Goal: Information Seeking & Learning: Learn about a topic

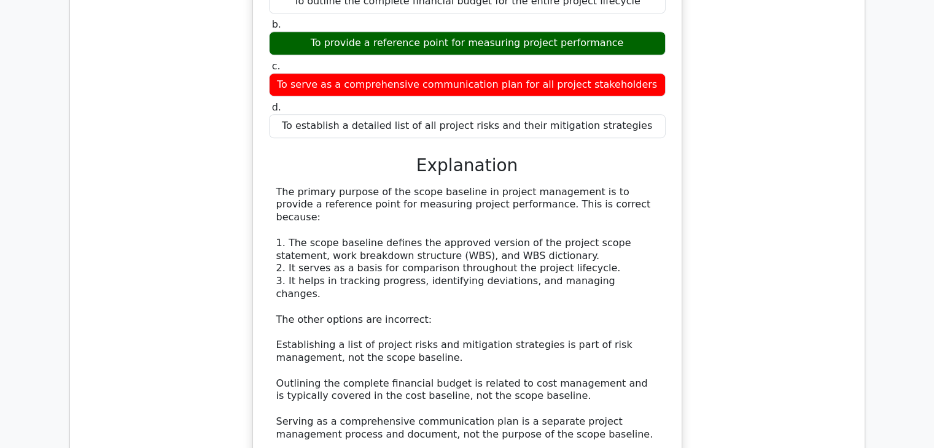
scroll to position [1118, 0]
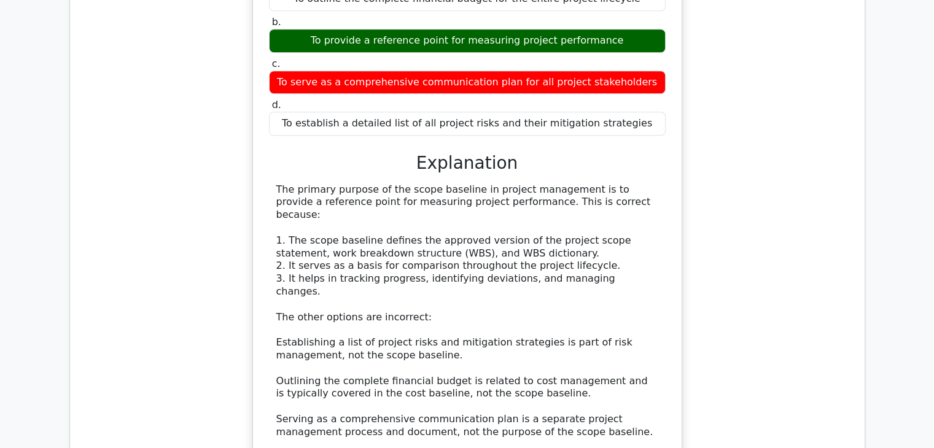
click at [384, 184] on div "The primary purpose of the scope baseline in project management is to provide a…" at bounding box center [467, 331] width 382 height 294
copy div "measuring"
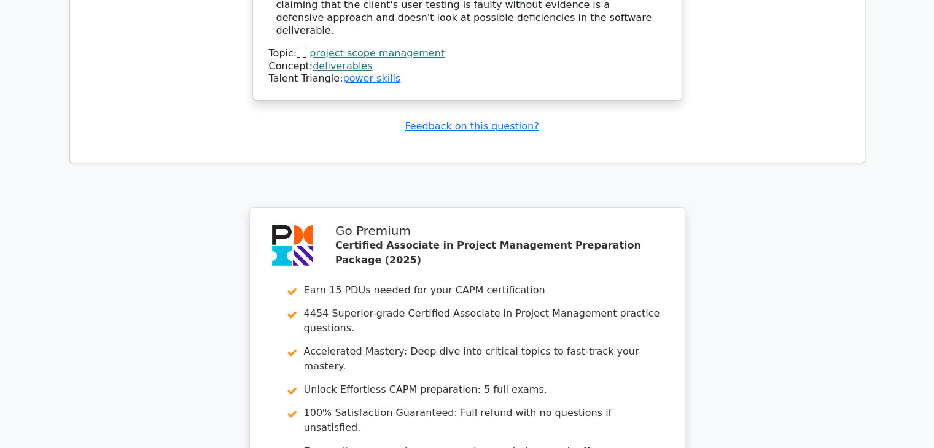
scroll to position [4435, 0]
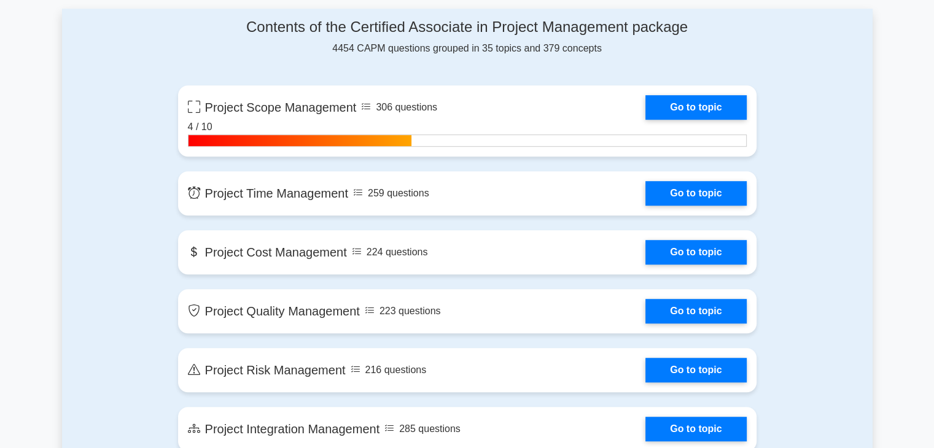
scroll to position [860, 0]
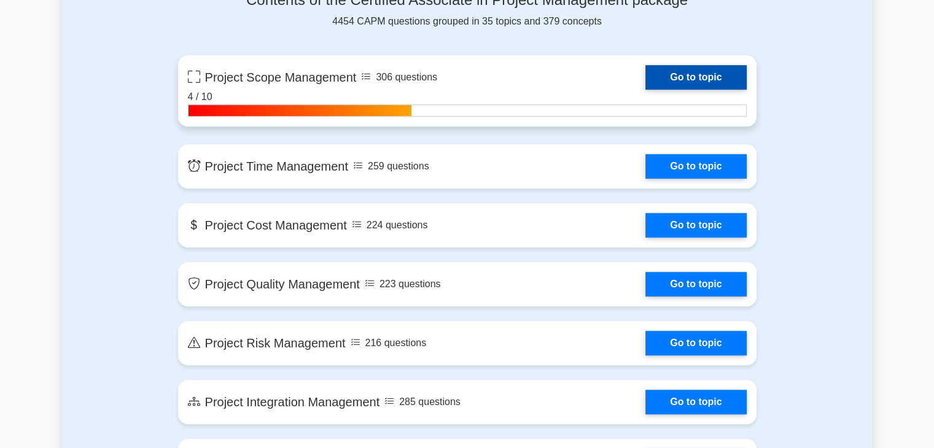
click at [728, 82] on link "Go to topic" at bounding box center [695, 77] width 101 height 25
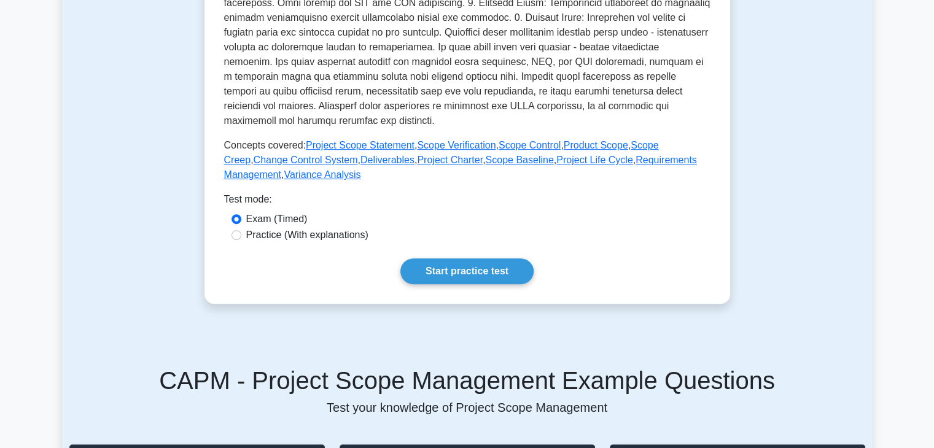
scroll to position [491, 0]
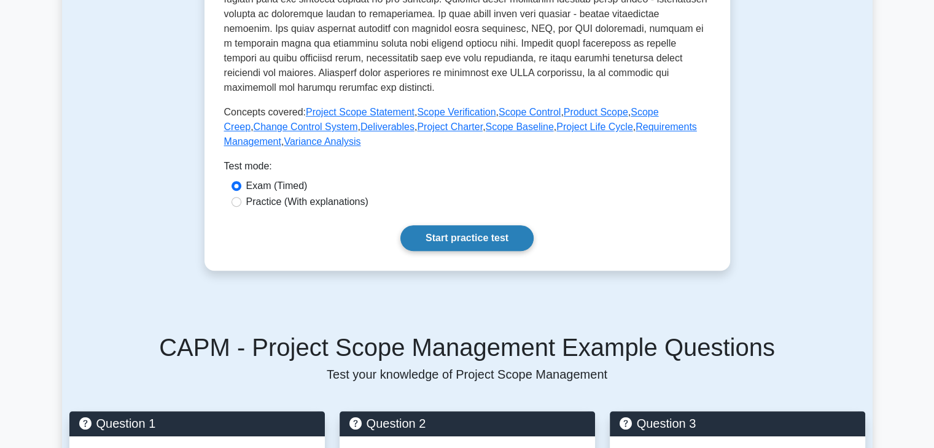
click at [492, 238] on link "Start practice test" at bounding box center [466, 238] width 133 height 26
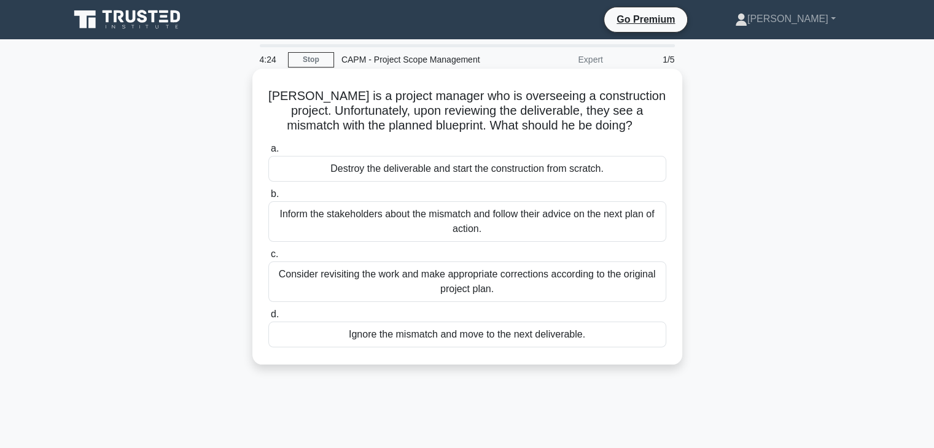
click at [475, 236] on div "Inform the stakeholders about the mismatch and follow their advice on the next …" at bounding box center [467, 221] width 398 height 41
click at [268, 198] on input "b. Inform the stakeholders about the mismatch and follow their advice on the ne…" at bounding box center [268, 194] width 0 height 8
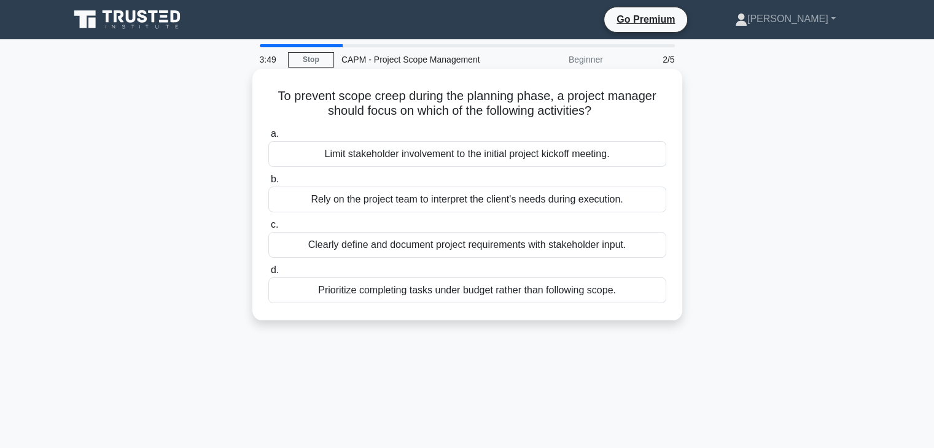
click at [480, 250] on div "Clearly define and document project requirements with stakeholder input." at bounding box center [467, 245] width 398 height 26
click at [268, 229] on input "c. Clearly define and document project requirements with stakeholder input." at bounding box center [268, 225] width 0 height 8
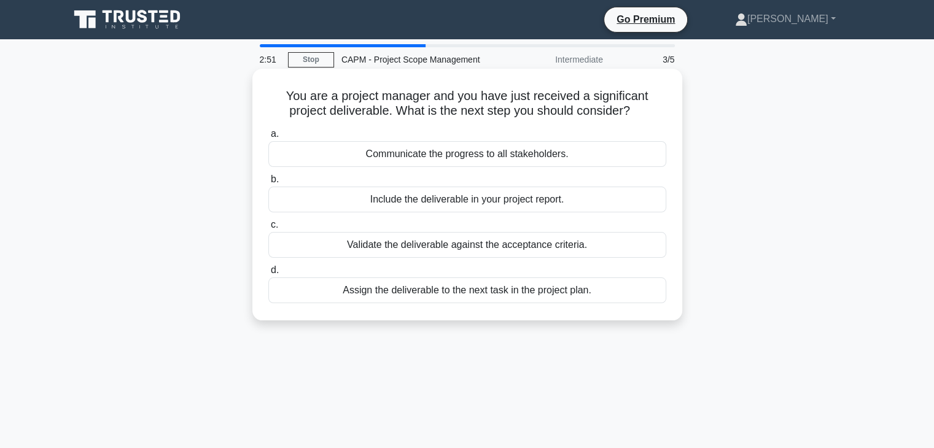
click at [486, 249] on div "Validate the deliverable against the acceptance criteria." at bounding box center [467, 245] width 398 height 26
click at [268, 229] on input "c. Validate the deliverable against the acceptance criteria." at bounding box center [268, 225] width 0 height 8
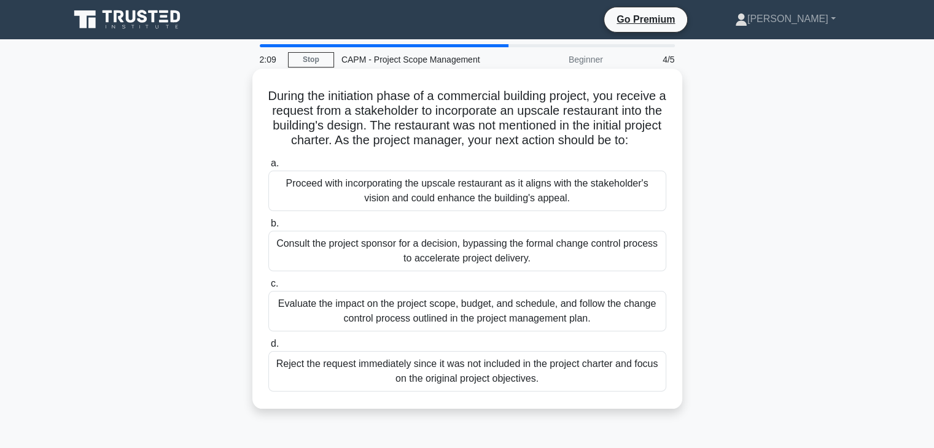
click at [469, 332] on div "Evaluate the impact on the project scope, budget, and schedule, and follow the …" at bounding box center [467, 311] width 398 height 41
click at [268, 288] on input "c. Evaluate the impact on the project scope, budget, and schedule, and follow t…" at bounding box center [268, 284] width 0 height 8
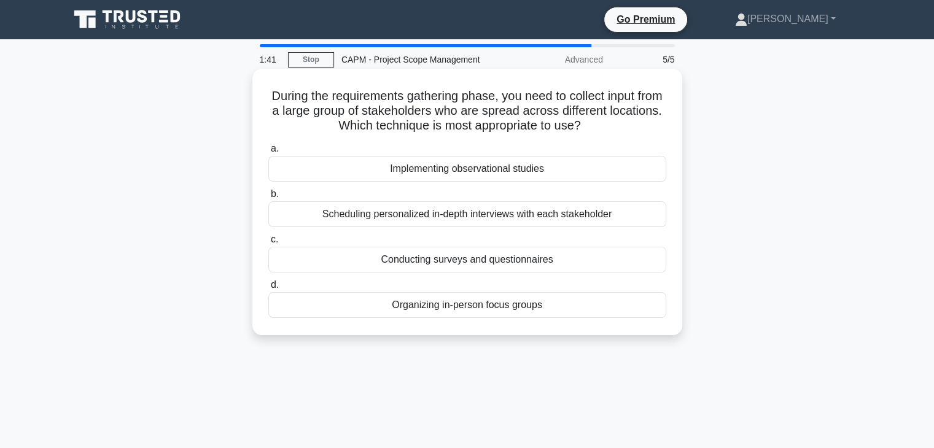
click at [411, 264] on div "Conducting surveys and questionnaires" at bounding box center [467, 260] width 398 height 26
click at [268, 244] on input "c. Conducting surveys and questionnaires" at bounding box center [268, 240] width 0 height 8
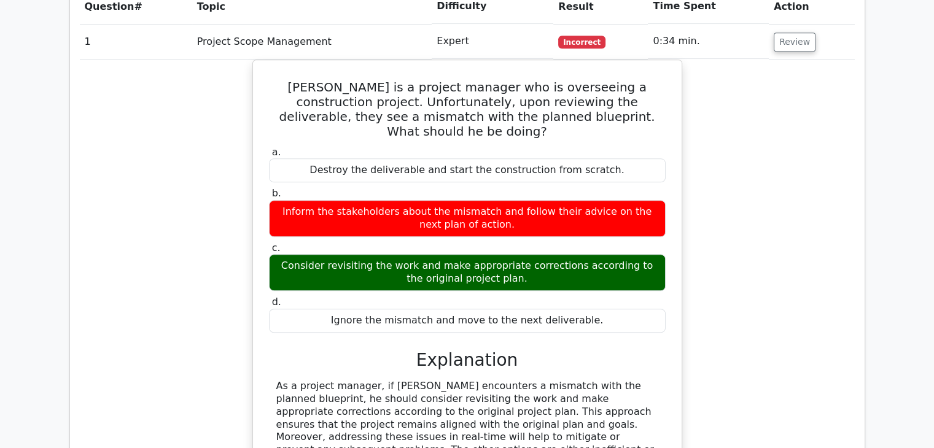
scroll to position [1044, 0]
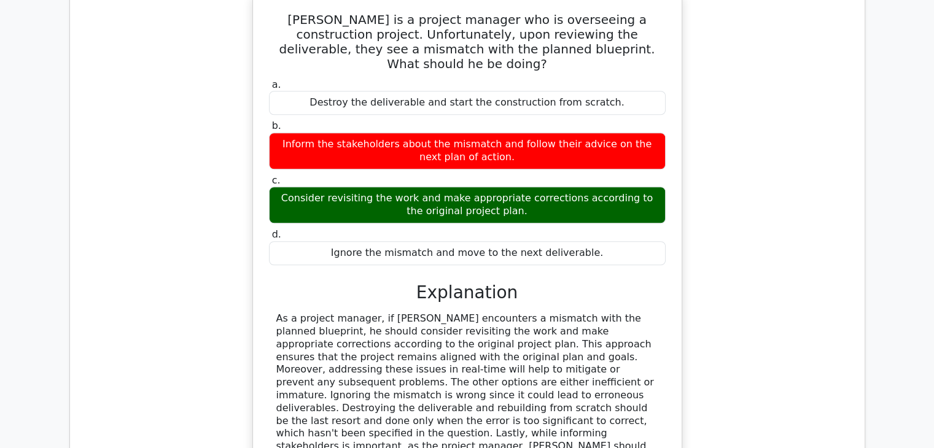
drag, startPoint x: 289, startPoint y: 123, endPoint x: 526, endPoint y: 136, distance: 236.8
click at [526, 187] on div "Consider revisiting the work and make appropriate corrections according to the …" at bounding box center [467, 205] width 397 height 37
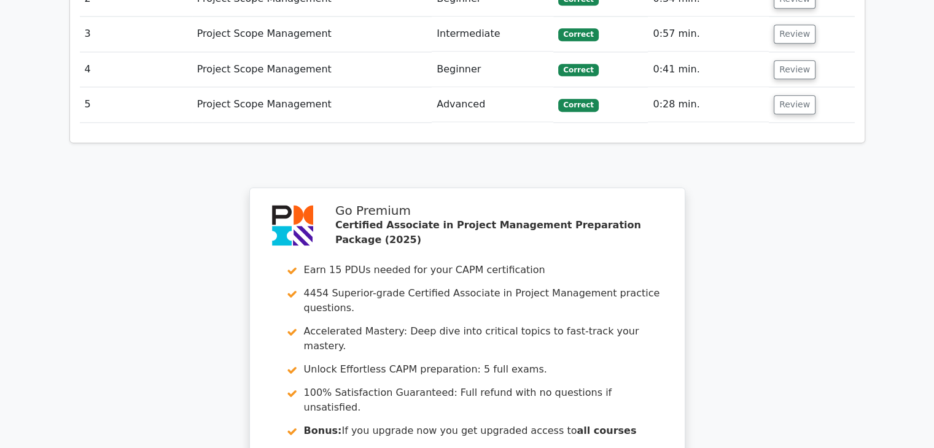
scroll to position [1829, 0]
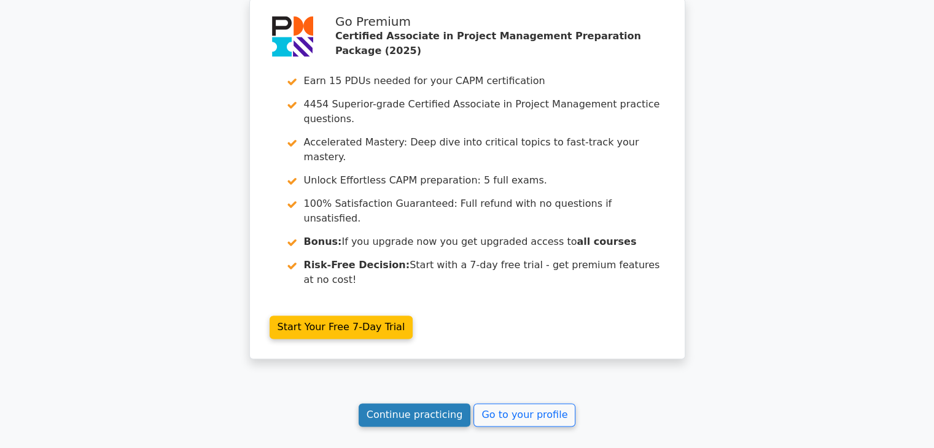
click at [446, 403] on link "Continue practicing" at bounding box center [415, 414] width 112 height 23
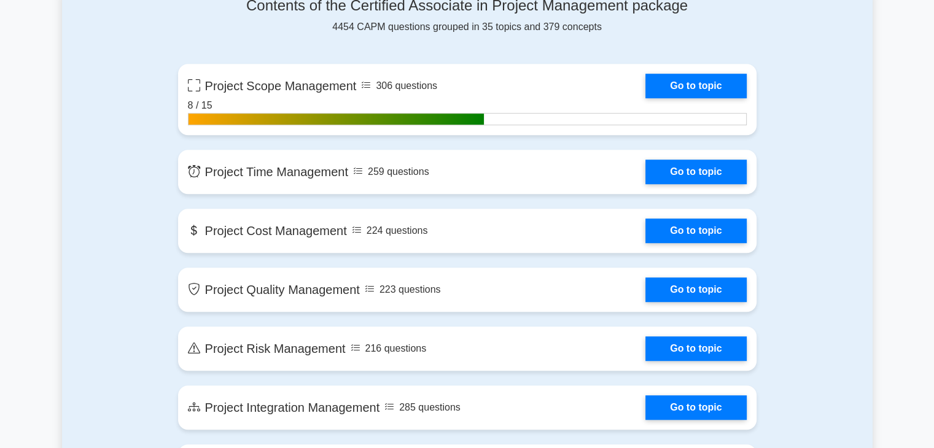
scroll to position [860, 0]
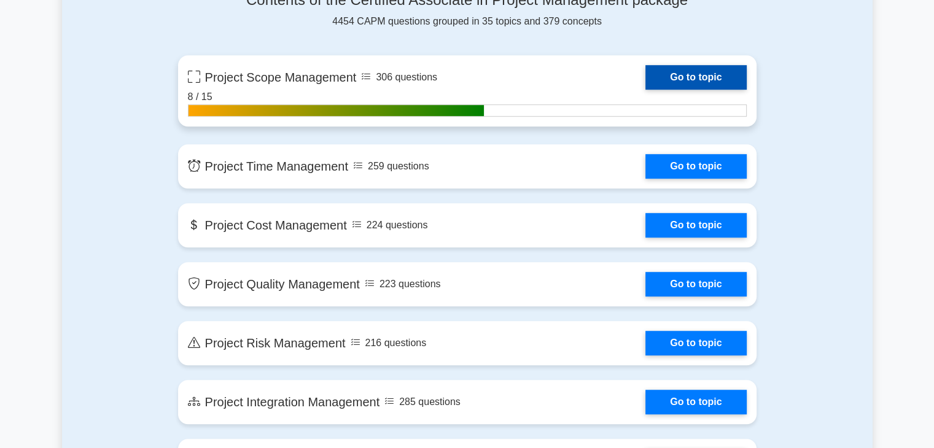
click at [707, 79] on link "Go to topic" at bounding box center [695, 77] width 101 height 25
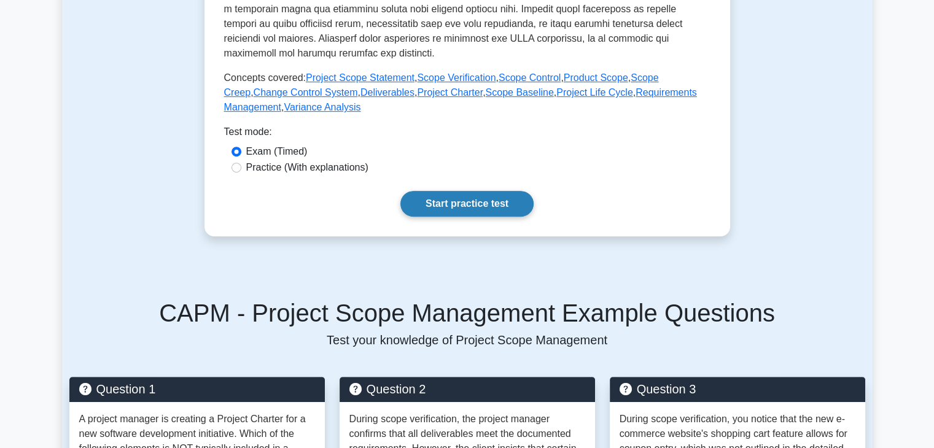
scroll to position [553, 0]
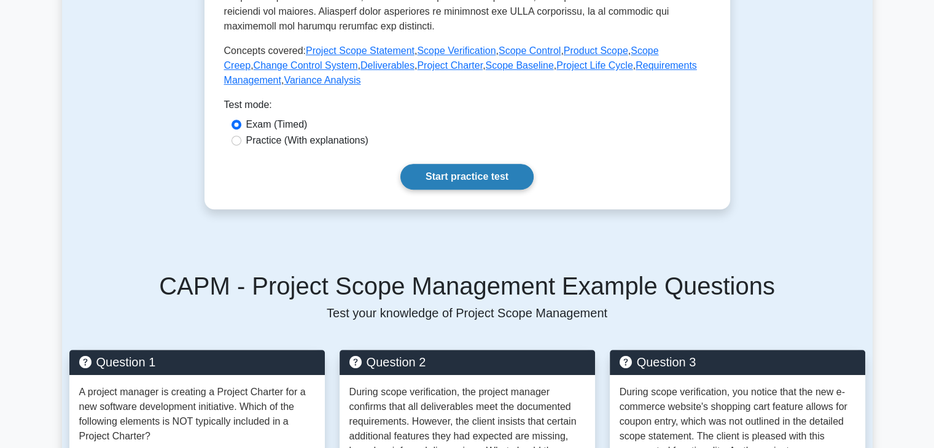
click at [483, 173] on link "Start practice test" at bounding box center [466, 177] width 133 height 26
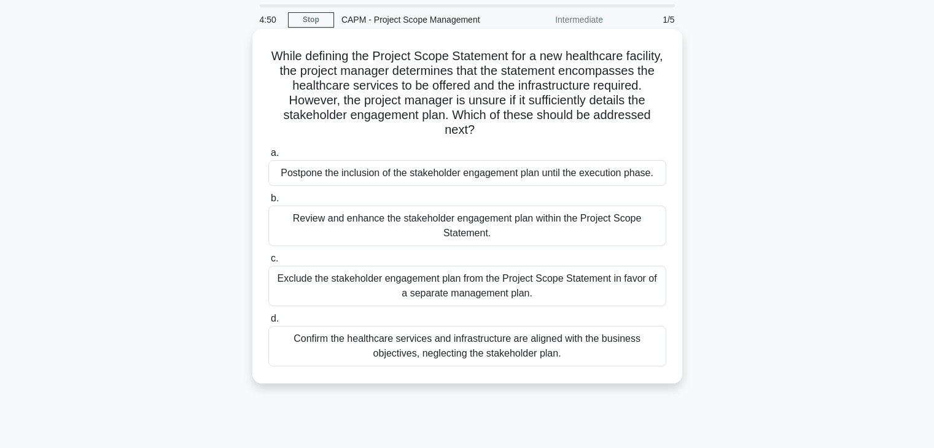
scroll to position [61, 0]
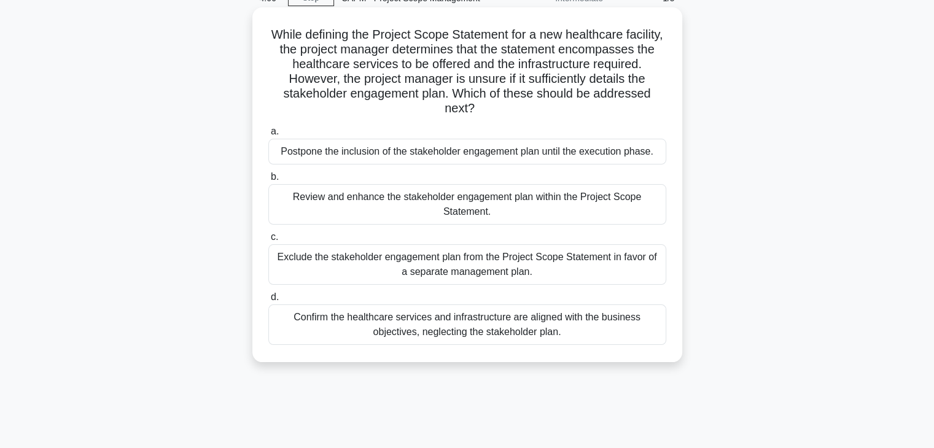
click at [545, 328] on div "Confirm the healthcare services and infrastructure are aligned with the busines…" at bounding box center [467, 325] width 398 height 41
click at [268, 302] on input "d. Confirm the healthcare services and infrastructure are aligned with the busi…" at bounding box center [268, 298] width 0 height 8
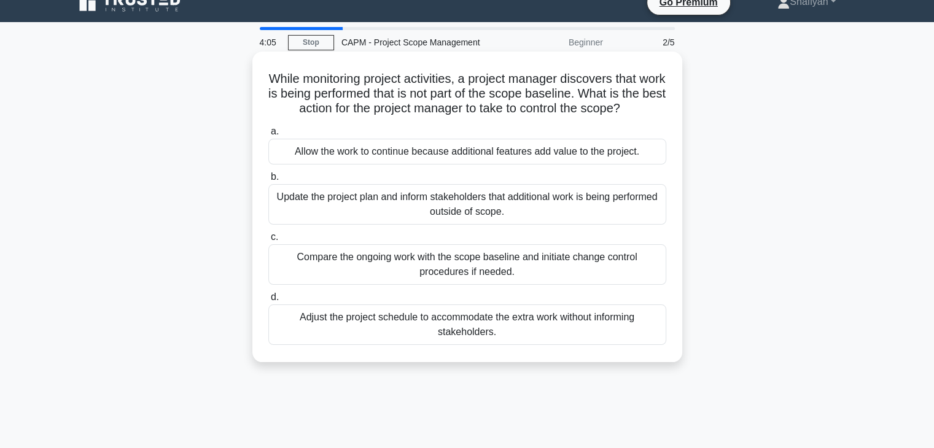
scroll to position [0, 0]
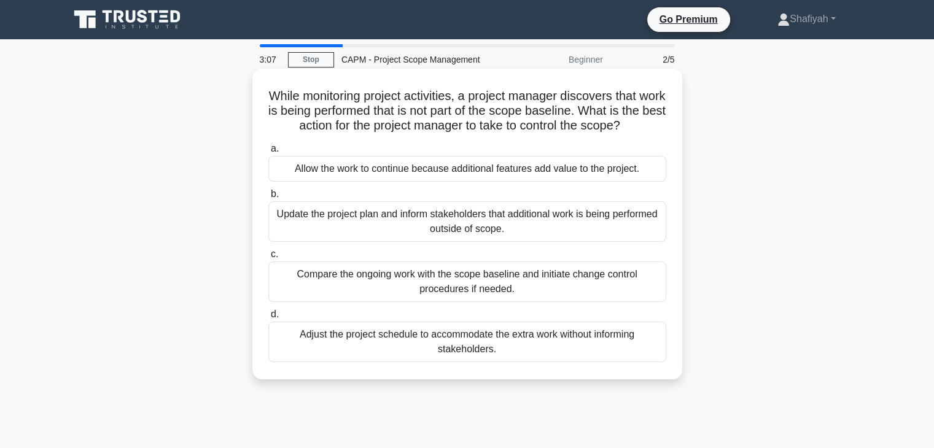
click at [481, 298] on div "Compare the ongoing work with the scope baseline and initiate change control pr…" at bounding box center [467, 282] width 398 height 41
click at [268, 259] on input "c. Compare the ongoing work with the scope baseline and initiate change control…" at bounding box center [268, 255] width 0 height 8
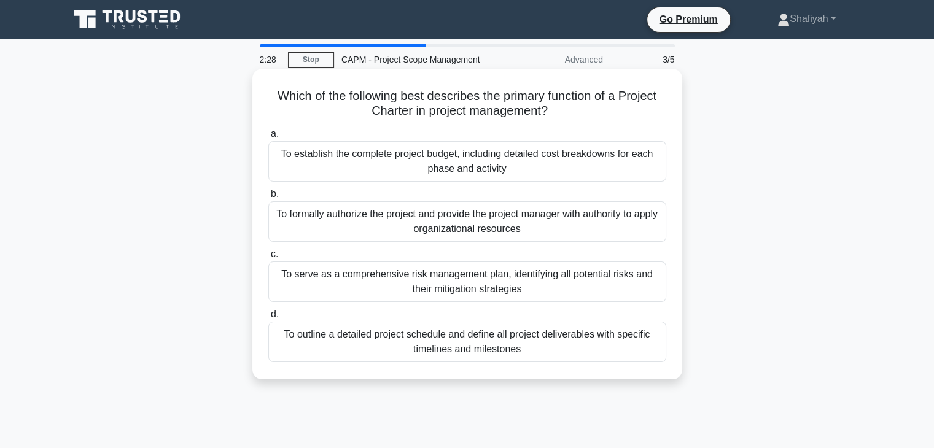
click at [472, 346] on div "To outline a detailed project schedule and define all project deliverables with…" at bounding box center [467, 342] width 398 height 41
click at [268, 319] on input "d. To outline a detailed project schedule and define all project deliverables w…" at bounding box center [268, 315] width 0 height 8
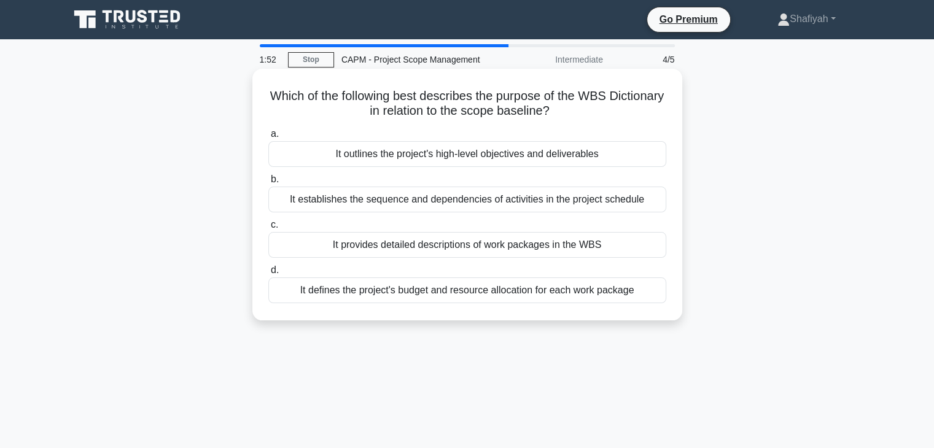
click at [494, 205] on div "It establishes the sequence and dependencies of activities in the project sched…" at bounding box center [467, 200] width 398 height 26
click at [268, 184] on input "b. It establishes the sequence and dependencies of activities in the project sc…" at bounding box center [268, 180] width 0 height 8
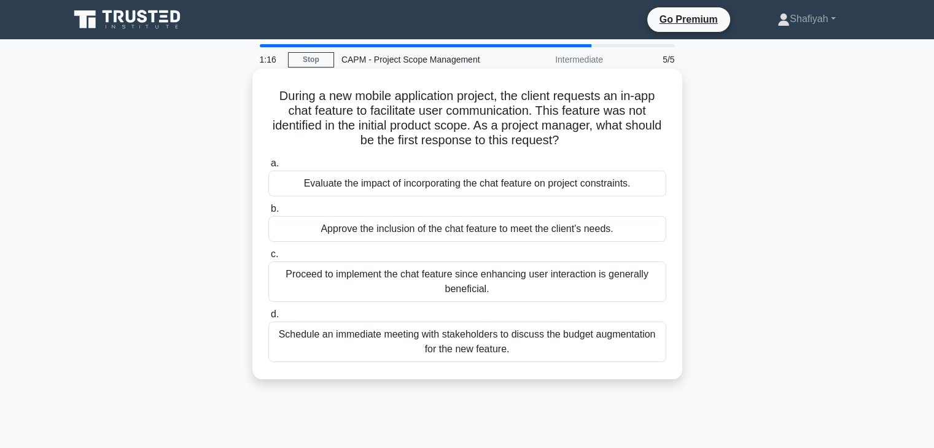
click at [536, 352] on div "Schedule an immediate meeting with stakeholders to discuss the budget augmentat…" at bounding box center [467, 342] width 398 height 41
click at [268, 319] on input "d. Schedule an immediate meeting with stakeholders to discuss the budget augmen…" at bounding box center [268, 315] width 0 height 8
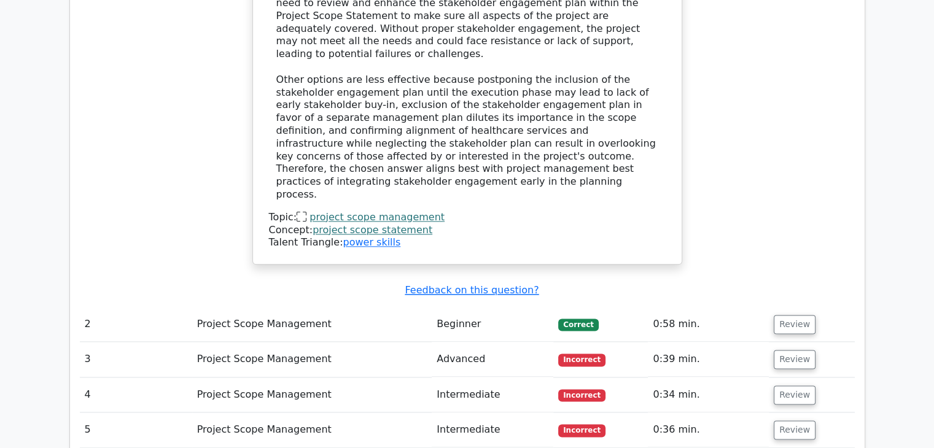
scroll to position [1474, 0]
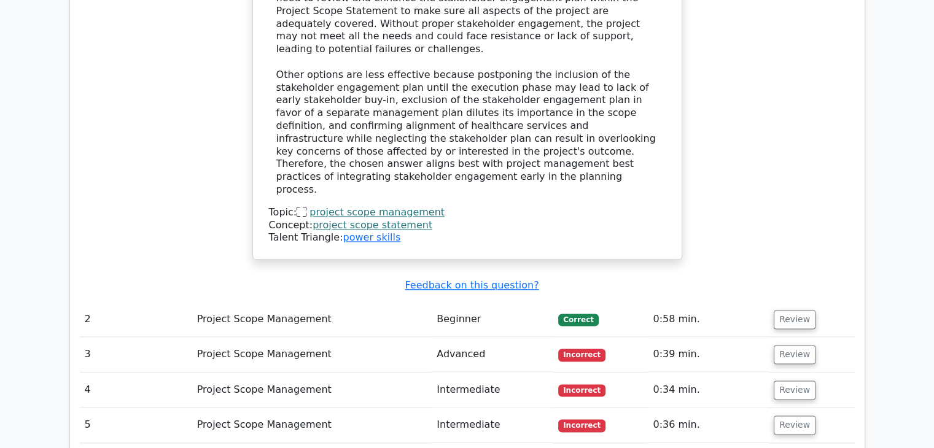
click at [580, 337] on td "Incorrect" at bounding box center [600, 354] width 95 height 35
click at [779, 345] on button "Review" at bounding box center [795, 354] width 42 height 19
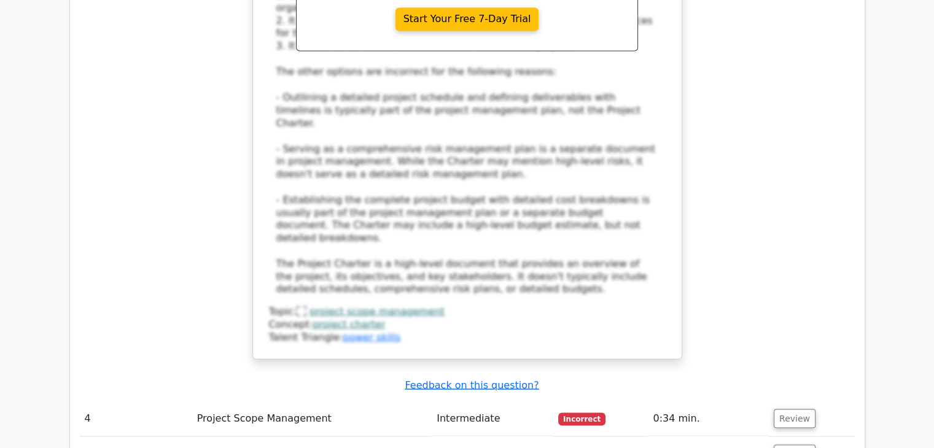
scroll to position [2211, 0]
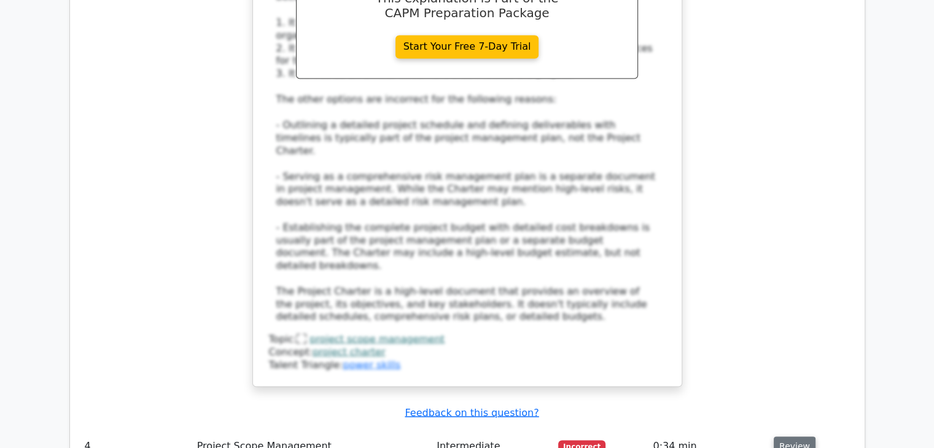
click at [796, 437] on button "Review" at bounding box center [795, 446] width 42 height 19
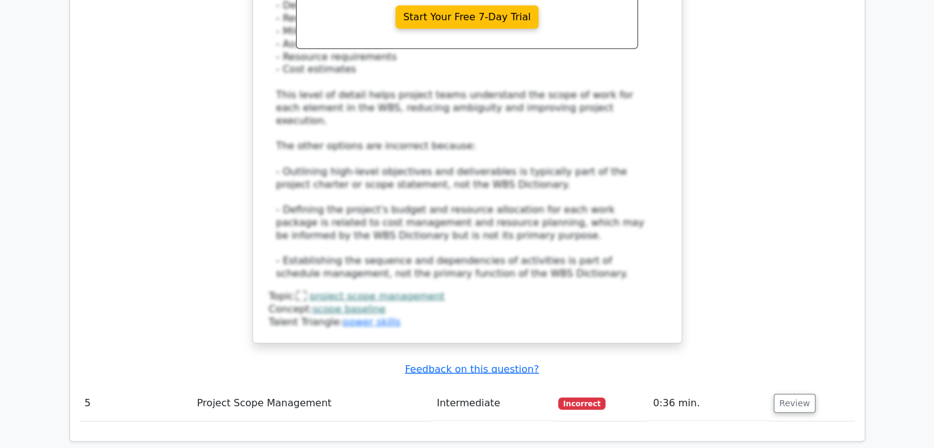
scroll to position [3009, 0]
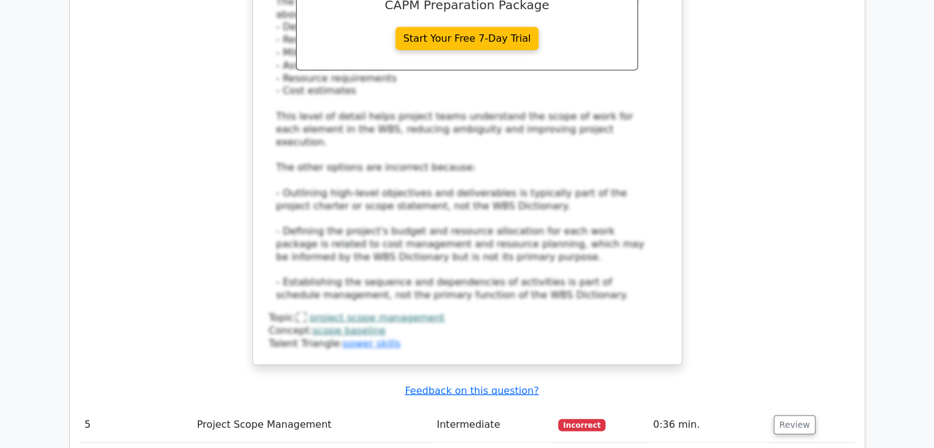
click at [789, 408] on td "Review" at bounding box center [812, 425] width 86 height 35
click at [777, 416] on button "Review" at bounding box center [795, 425] width 42 height 19
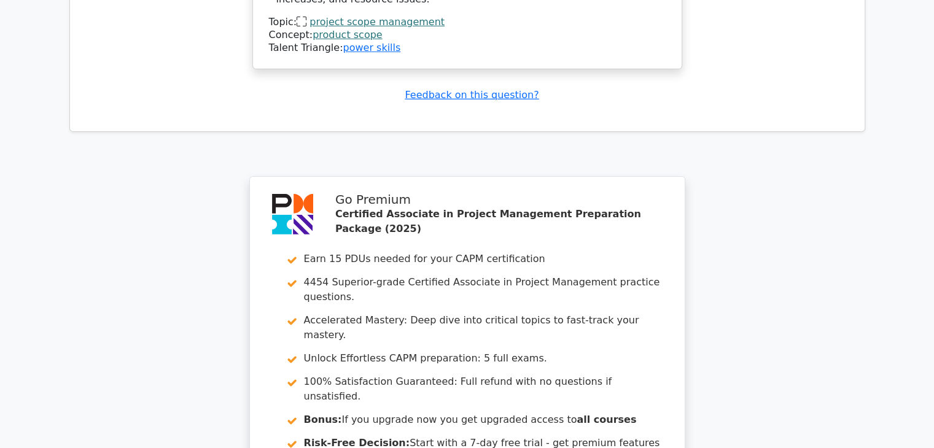
scroll to position [3992, 0]
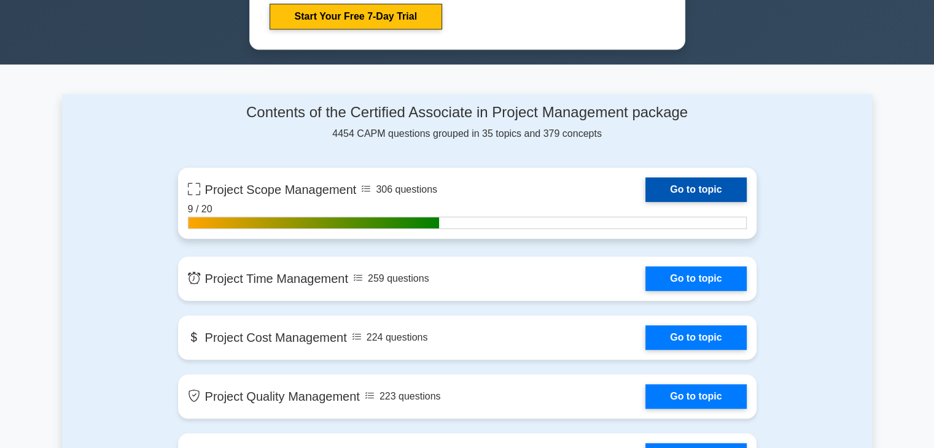
scroll to position [737, 0]
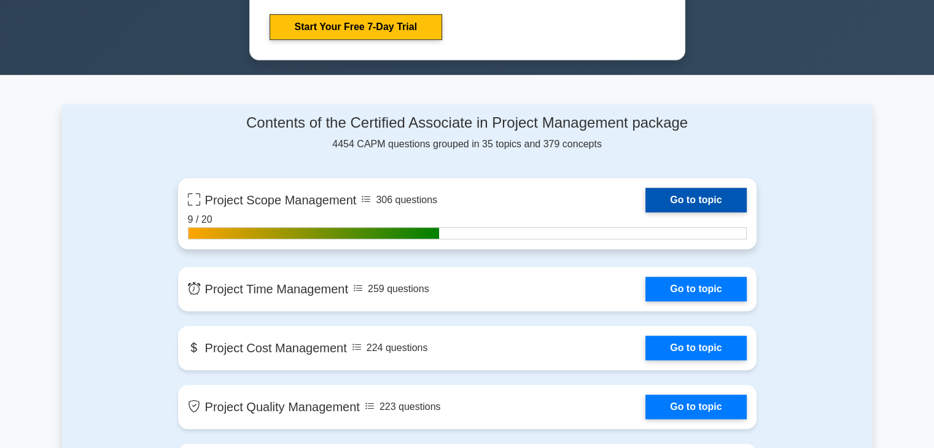
click at [704, 205] on link "Go to topic" at bounding box center [695, 200] width 101 height 25
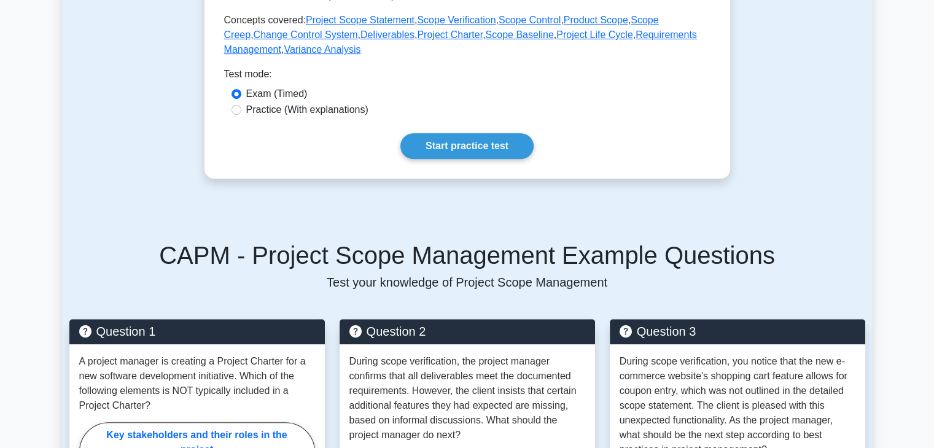
scroll to position [614, 0]
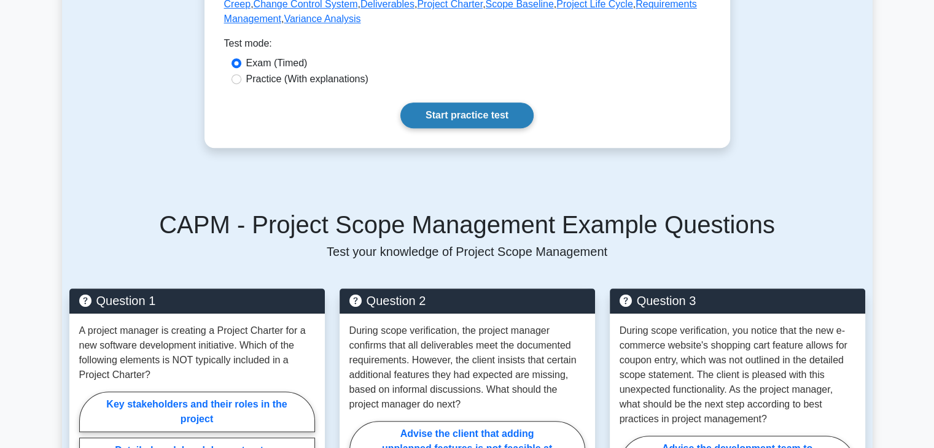
click at [477, 119] on link "Start practice test" at bounding box center [466, 116] width 133 height 26
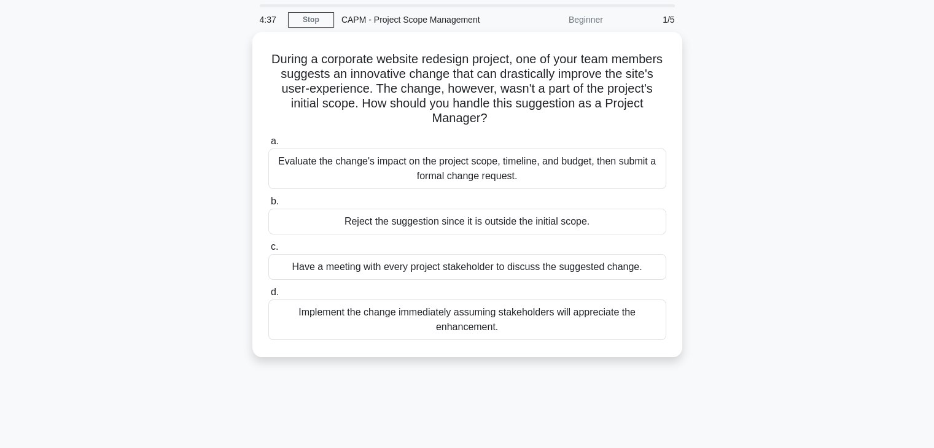
scroll to position [61, 0]
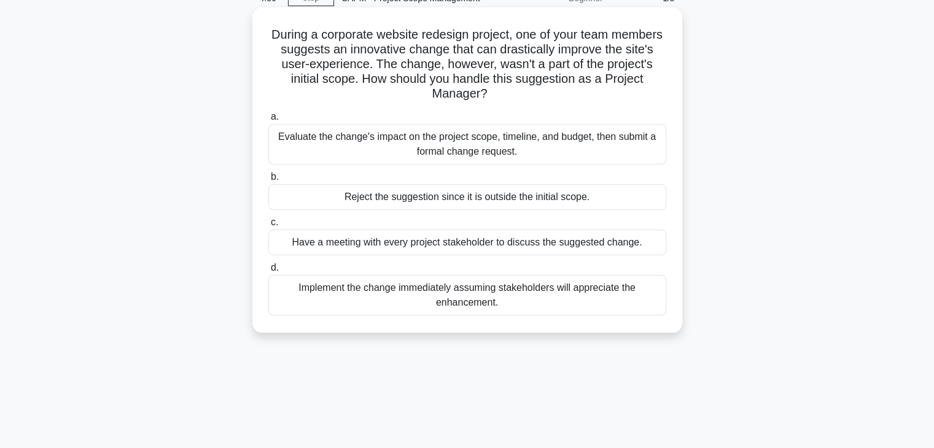
click at [477, 149] on div "Evaluate the change's impact on the project scope, timeline, and budget, then s…" at bounding box center [467, 144] width 398 height 41
click at [268, 121] on input "a. Evaluate the change's impact on the project scope, timeline, and budget, the…" at bounding box center [268, 117] width 0 height 8
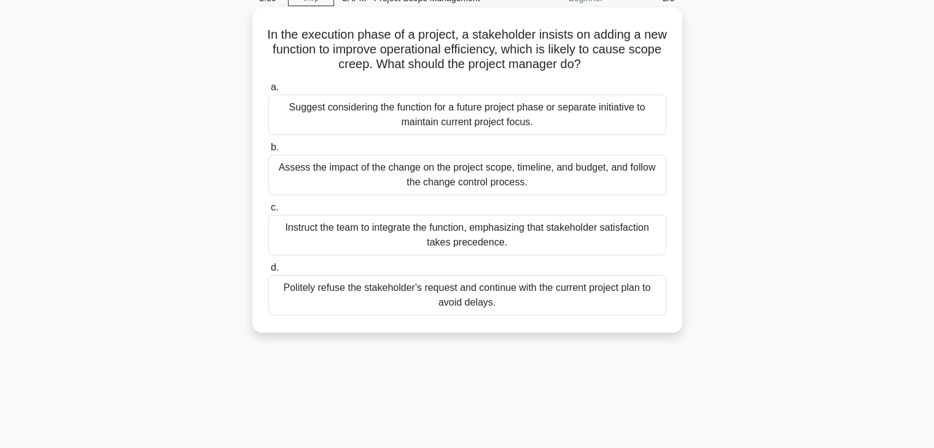
click at [423, 249] on div "Instruct the team to integrate the function, emphasizing that stakeholder satis…" at bounding box center [467, 235] width 398 height 41
click at [268, 212] on input "c. Instruct the team to integrate the function, emphasizing that stakeholder sa…" at bounding box center [268, 208] width 0 height 8
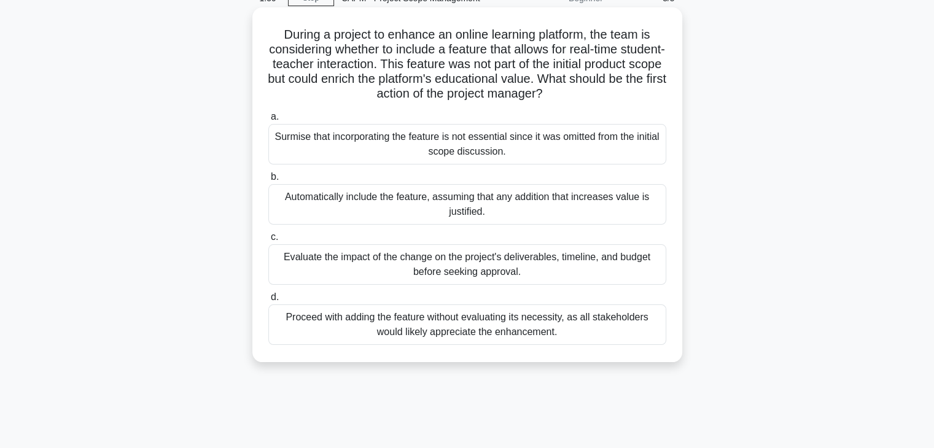
click at [435, 154] on div "Surmise that incorporating the feature is not essential since it was omitted fr…" at bounding box center [467, 144] width 398 height 41
click at [268, 121] on input "a. Surmise that incorporating the feature is not essential since it was omitted…" at bounding box center [268, 117] width 0 height 8
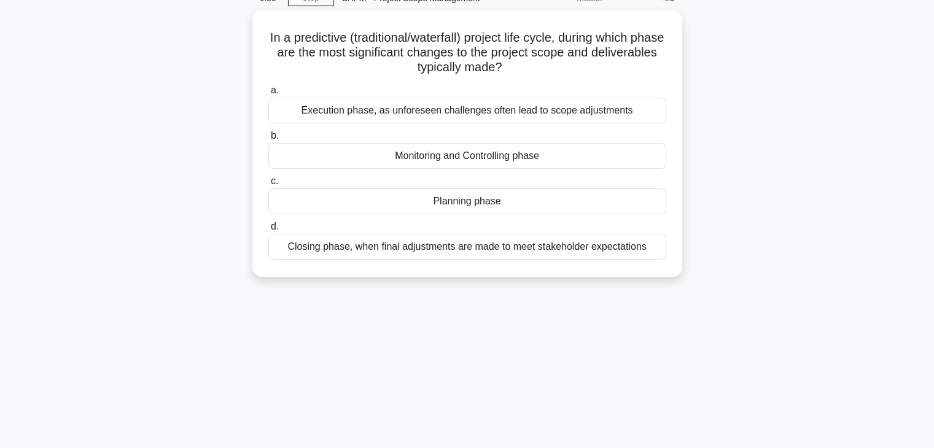
scroll to position [0, 0]
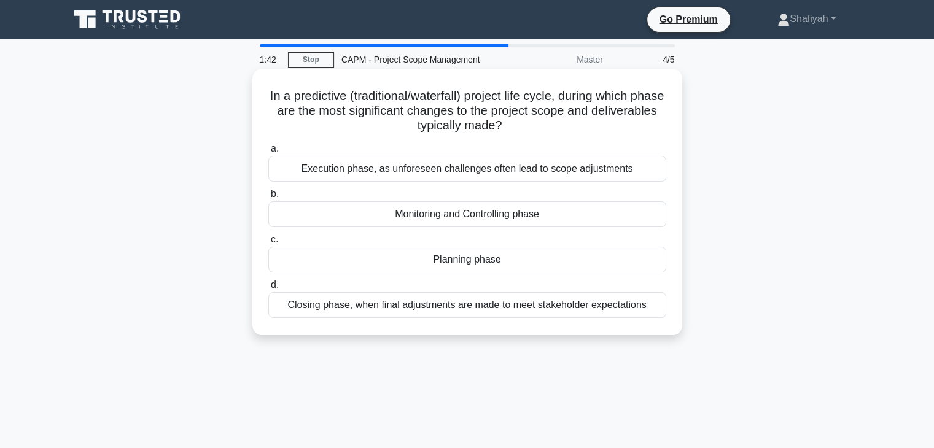
click at [434, 173] on div "Execution phase, as unforeseen challenges often lead to scope adjustments" at bounding box center [467, 169] width 398 height 26
click at [268, 153] on input "a. Execution phase, as unforeseen challenges often lead to scope adjustments" at bounding box center [268, 149] width 0 height 8
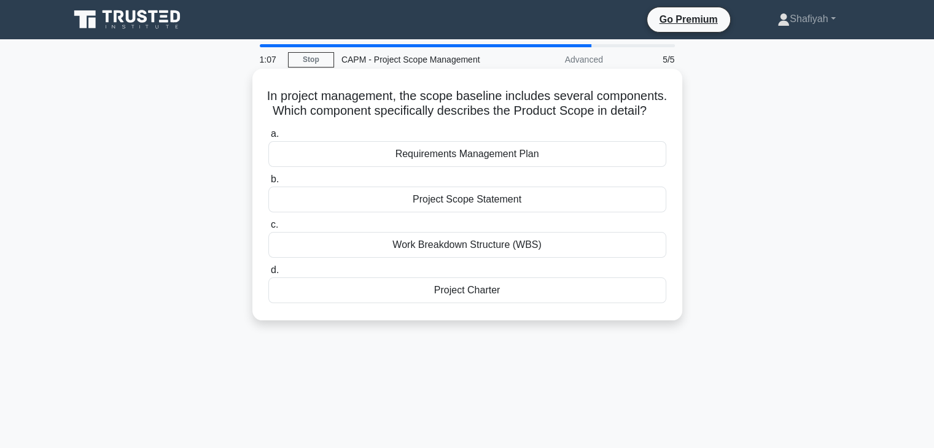
click at [463, 212] on div "Project Scope Statement" at bounding box center [467, 200] width 398 height 26
click at [268, 184] on input "b. Project Scope Statement" at bounding box center [268, 180] width 0 height 8
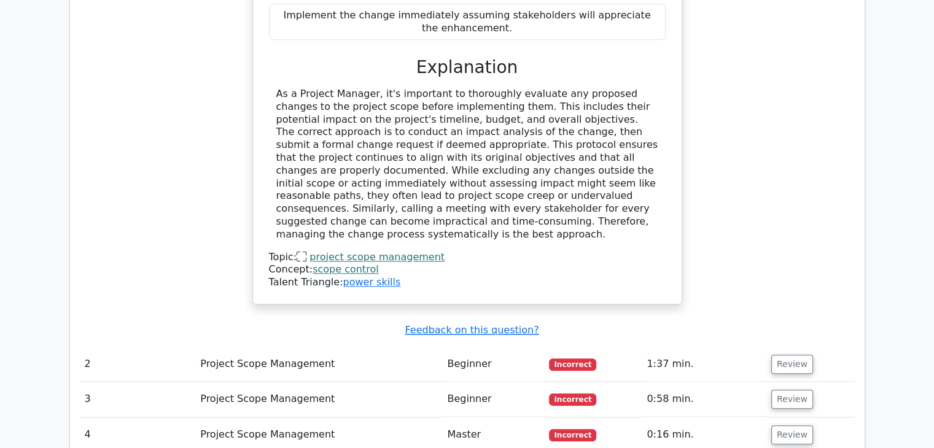
scroll to position [1412, 0]
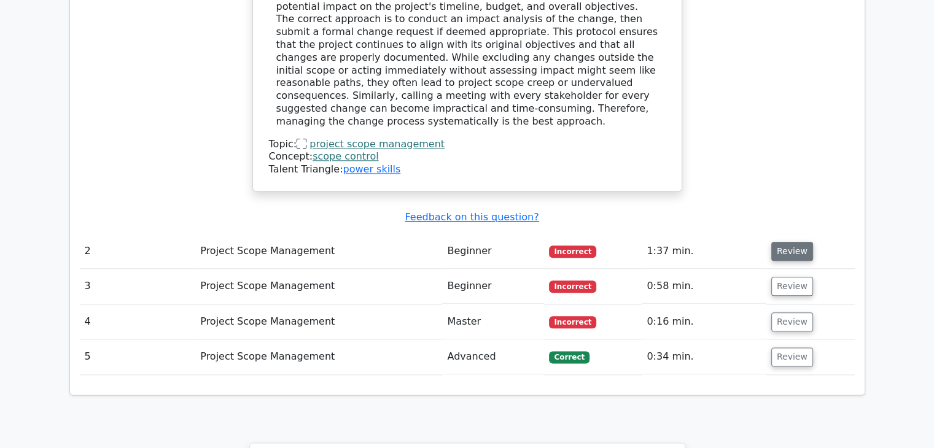
click at [801, 242] on button "Review" at bounding box center [792, 251] width 42 height 19
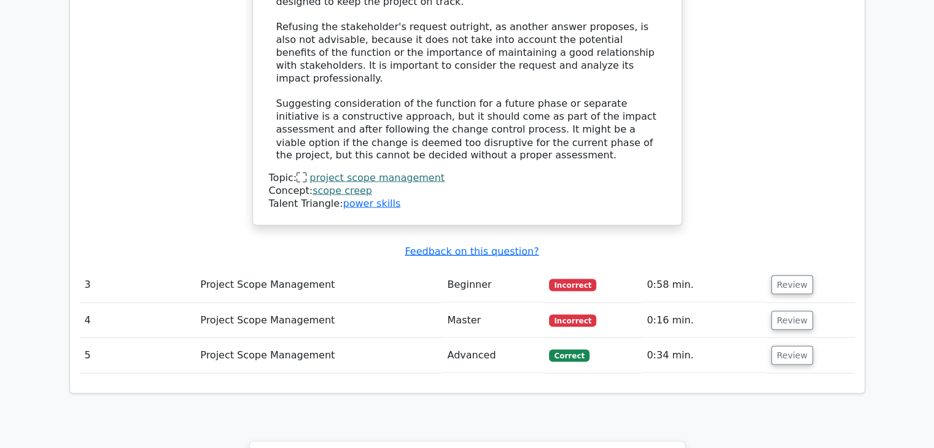
scroll to position [2211, 0]
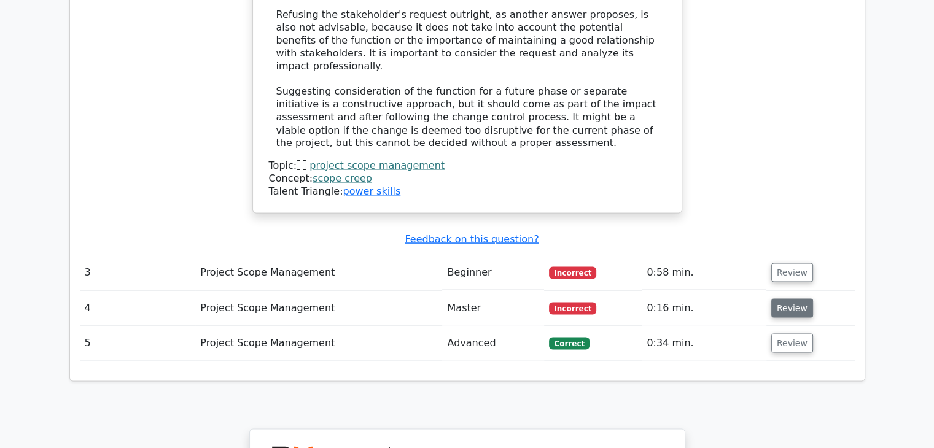
click at [788, 298] on button "Review" at bounding box center [792, 307] width 42 height 19
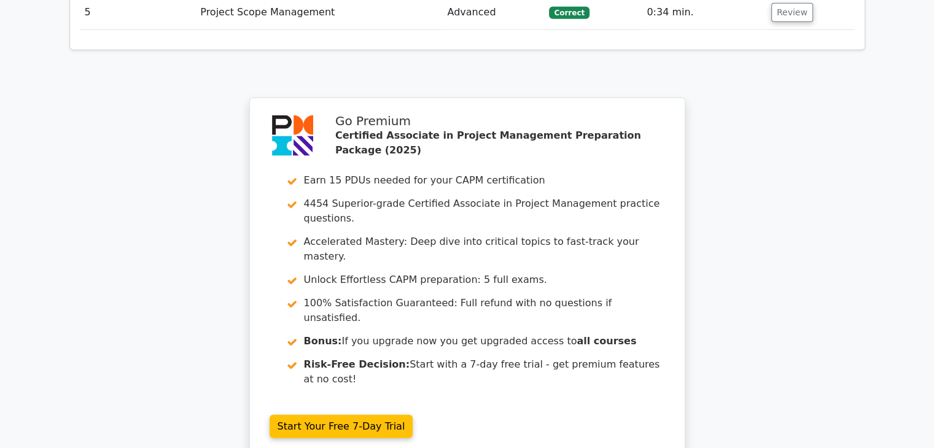
scroll to position [3111, 0]
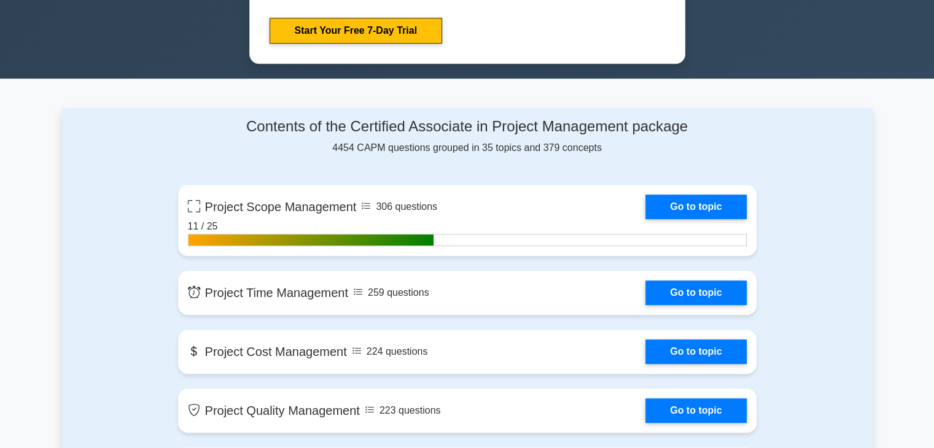
scroll to position [737, 0]
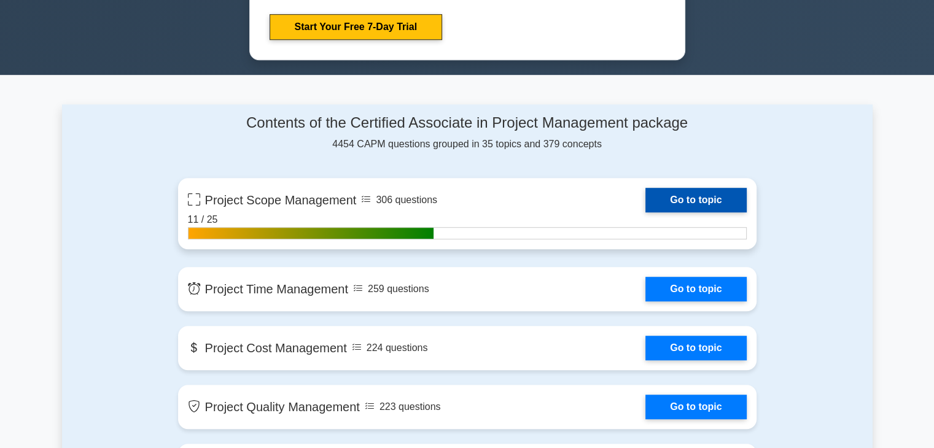
click at [672, 204] on link "Go to topic" at bounding box center [695, 200] width 101 height 25
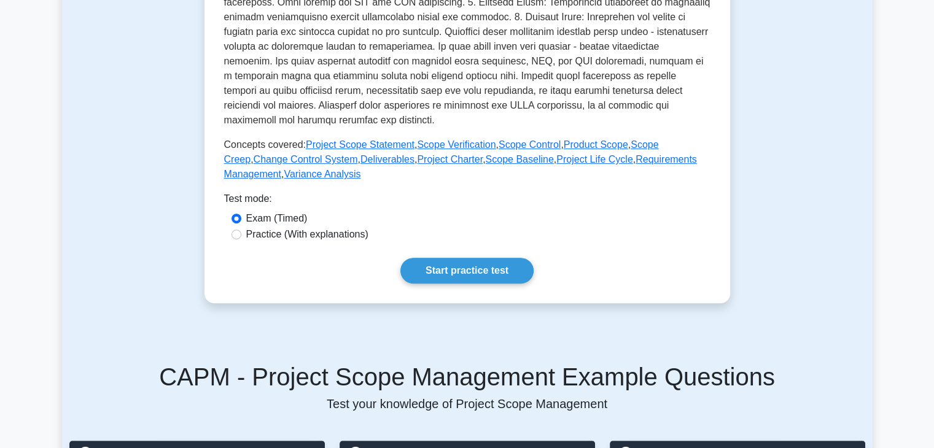
scroll to position [491, 0]
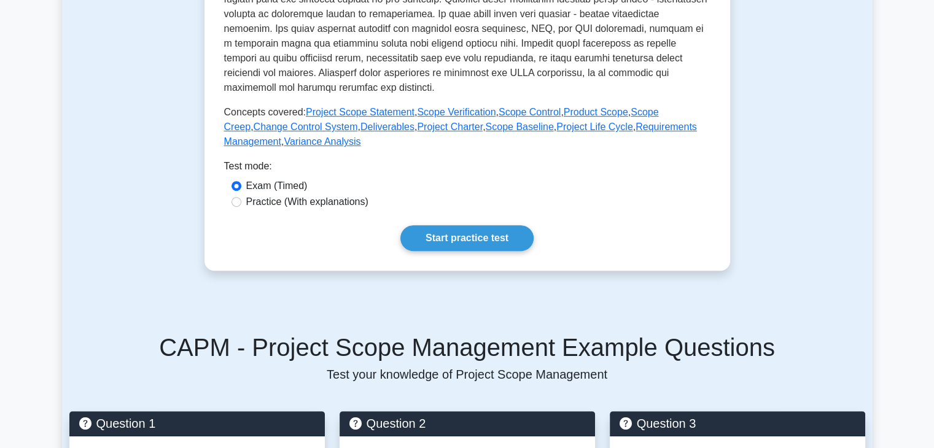
click at [486, 239] on link "Start practice test" at bounding box center [466, 238] width 133 height 26
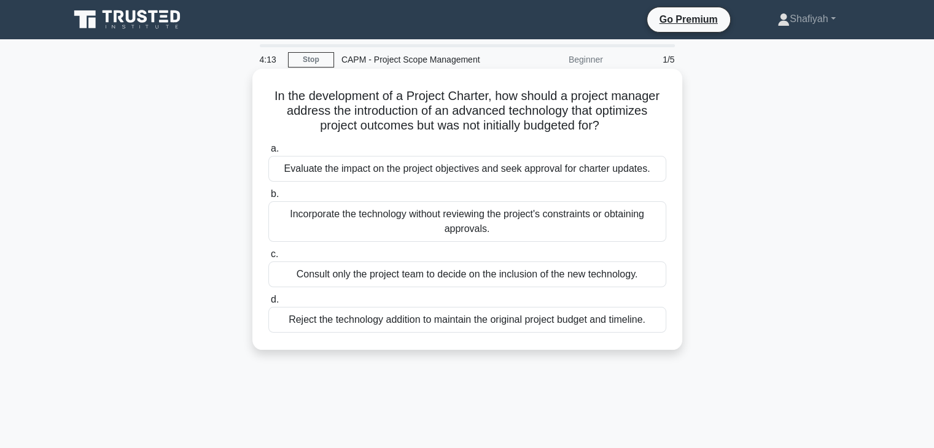
click at [441, 175] on div "Evaluate the impact on the project objectives and seek approval for charter upd…" at bounding box center [467, 169] width 398 height 26
click at [268, 153] on input "a. Evaluate the impact on the project objectives and seek approval for charter …" at bounding box center [268, 149] width 0 height 8
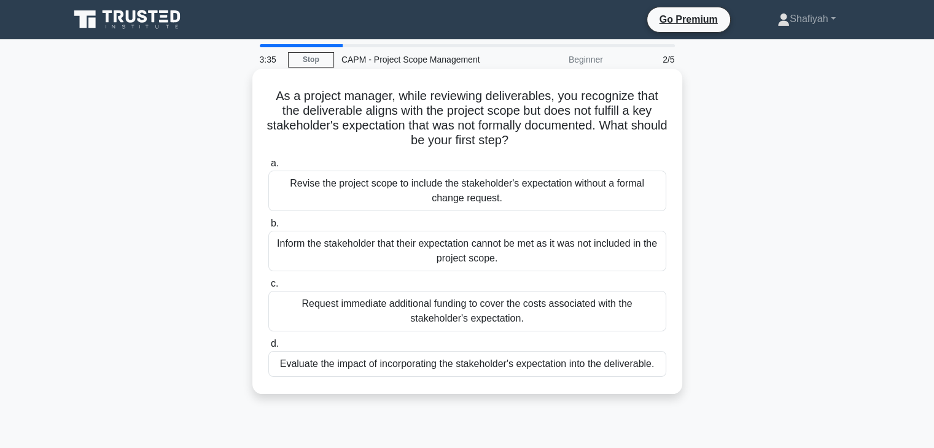
click at [565, 364] on div "Evaluate the impact of incorporating the stakeholder's expectation into the del…" at bounding box center [467, 364] width 398 height 26
click at [268, 348] on input "d. Evaluate the impact of incorporating the stakeholder's expectation into the …" at bounding box center [268, 344] width 0 height 8
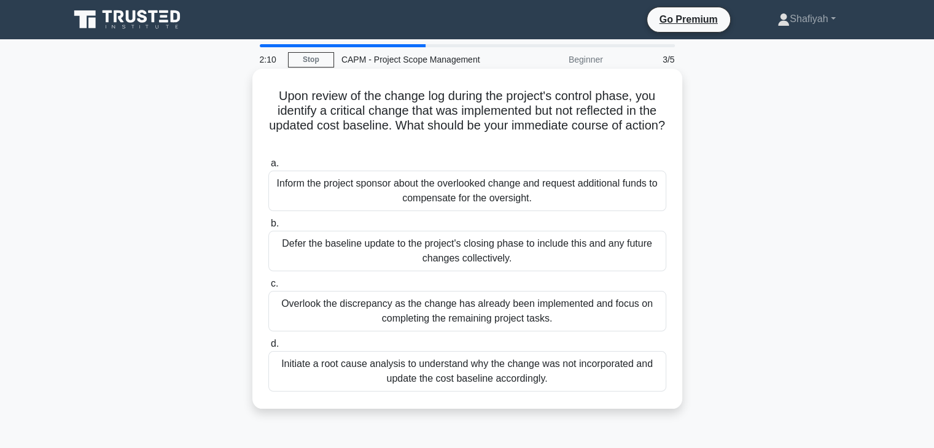
click at [569, 322] on div "Overlook the discrepancy as the change has already been implemented and focus o…" at bounding box center [467, 311] width 398 height 41
click at [268, 288] on input "c. Overlook the discrepancy as the change has already been implemented and focu…" at bounding box center [268, 284] width 0 height 8
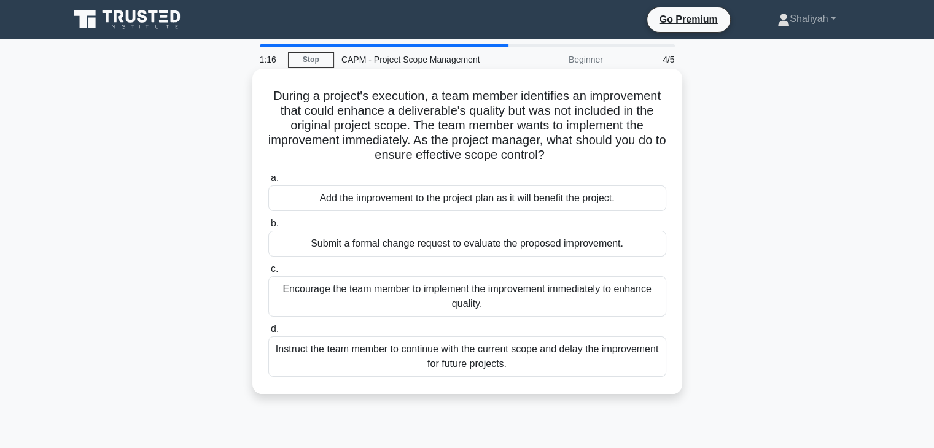
click at [513, 252] on div "Submit a formal change request to evaluate the proposed improvement." at bounding box center [467, 244] width 398 height 26
click at [268, 228] on input "b. Submit a formal change request to evaluate the proposed improvement." at bounding box center [268, 224] width 0 height 8
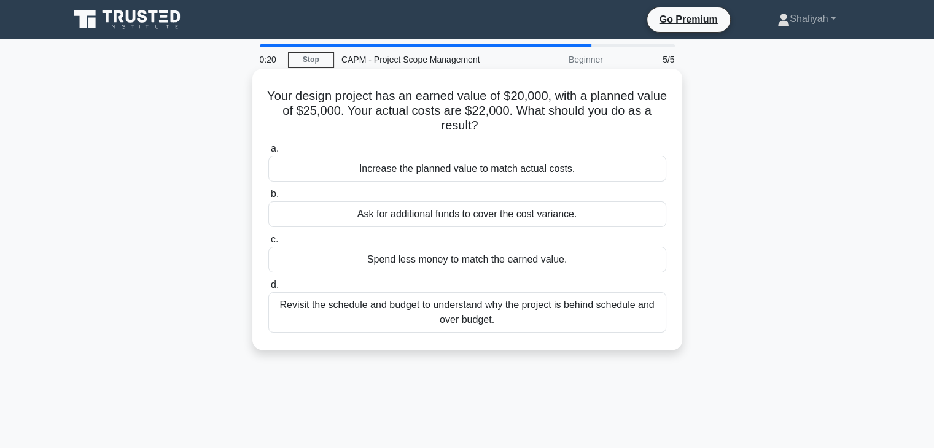
click at [385, 323] on div "Revisit the schedule and budget to understand why the project is behind schedul…" at bounding box center [467, 312] width 398 height 41
click at [268, 289] on input "d. Revisit the schedule and budget to understand why the project is behind sche…" at bounding box center [268, 285] width 0 height 8
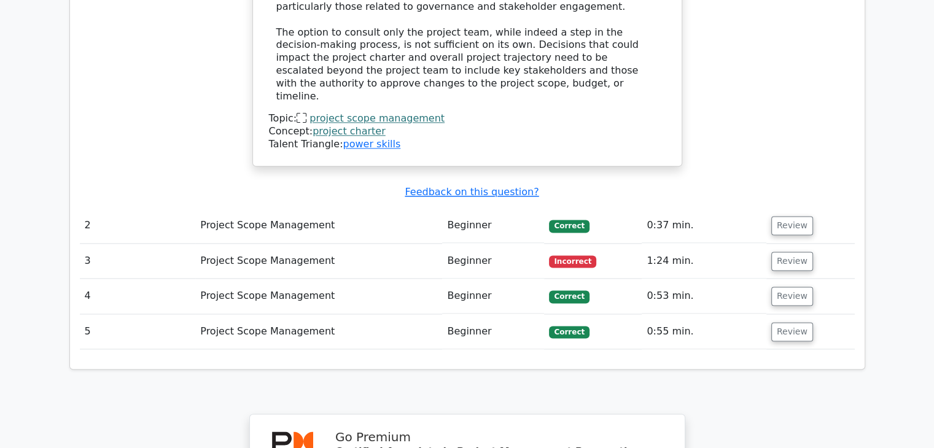
scroll to position [1535, 0]
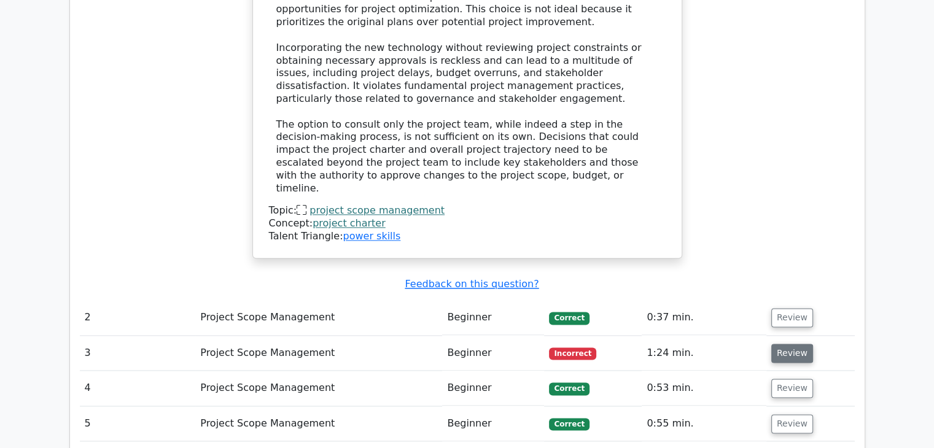
click at [789, 344] on button "Review" at bounding box center [792, 353] width 42 height 19
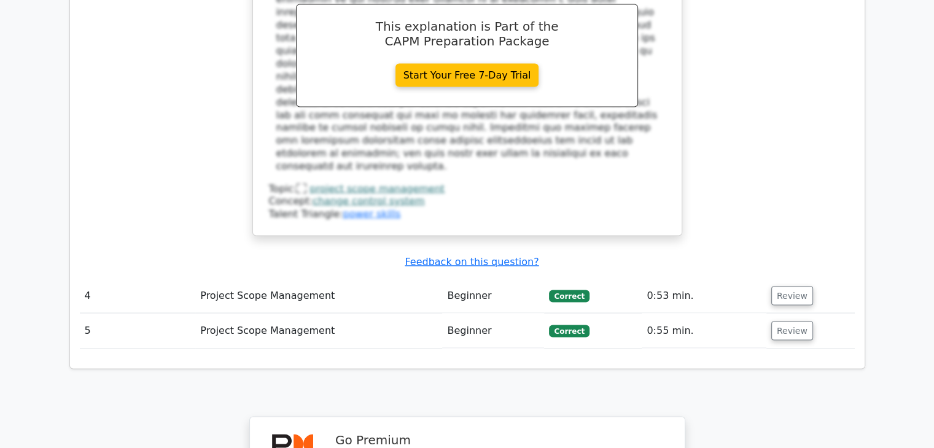
scroll to position [2612, 0]
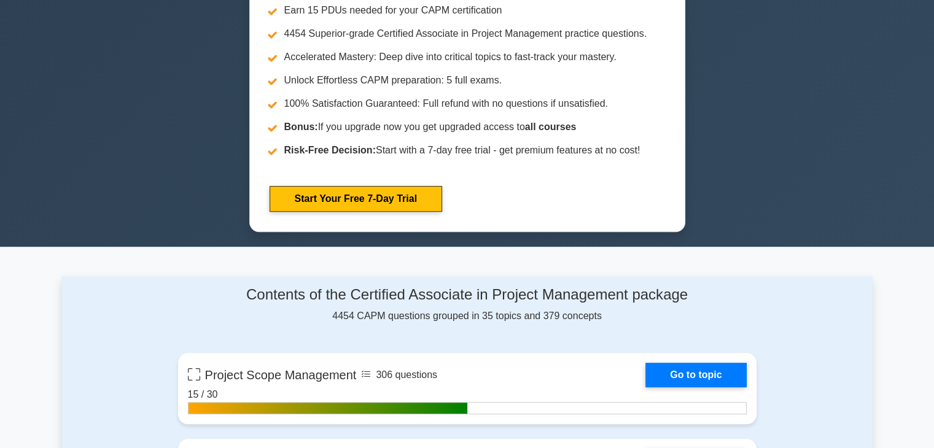
scroll to position [798, 0]
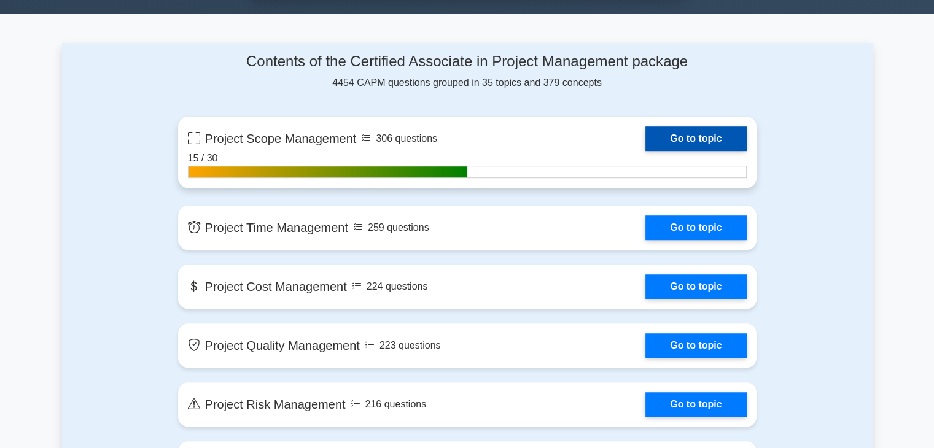
click at [688, 141] on link "Go to topic" at bounding box center [695, 139] width 101 height 25
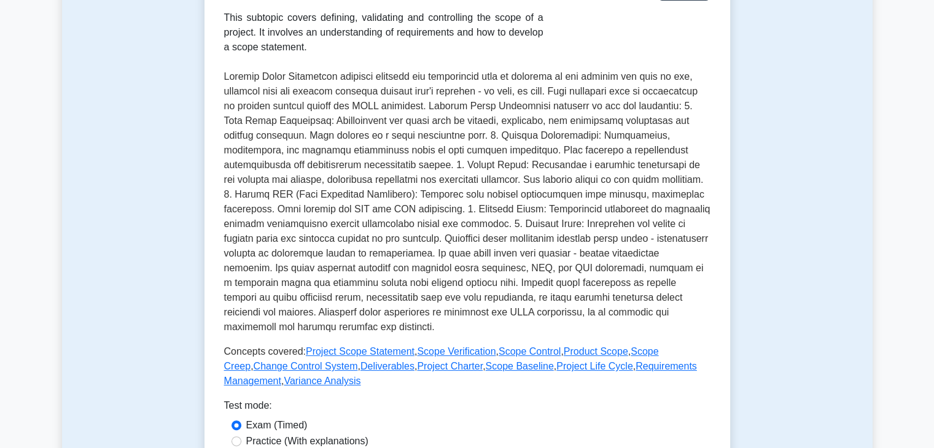
scroll to position [307, 0]
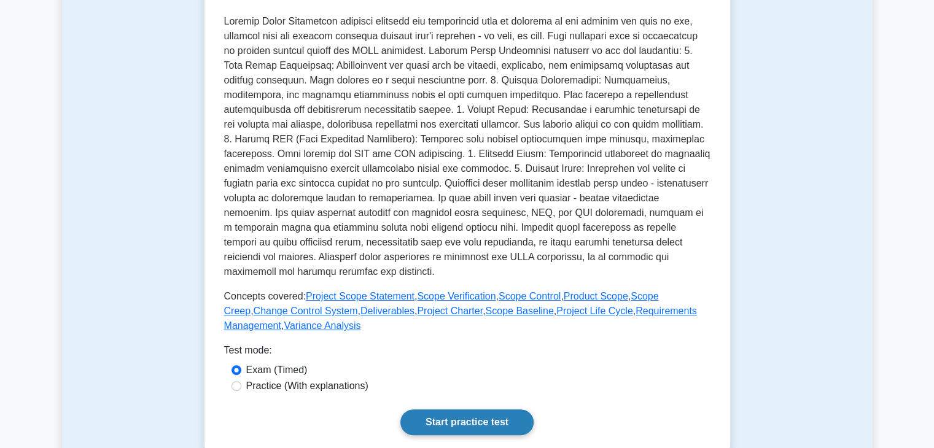
click at [458, 422] on link "Start practice test" at bounding box center [466, 423] width 133 height 26
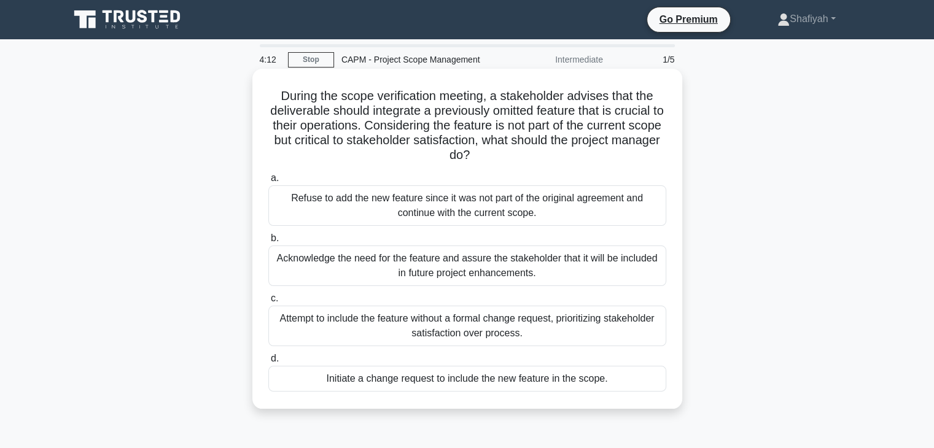
scroll to position [61, 0]
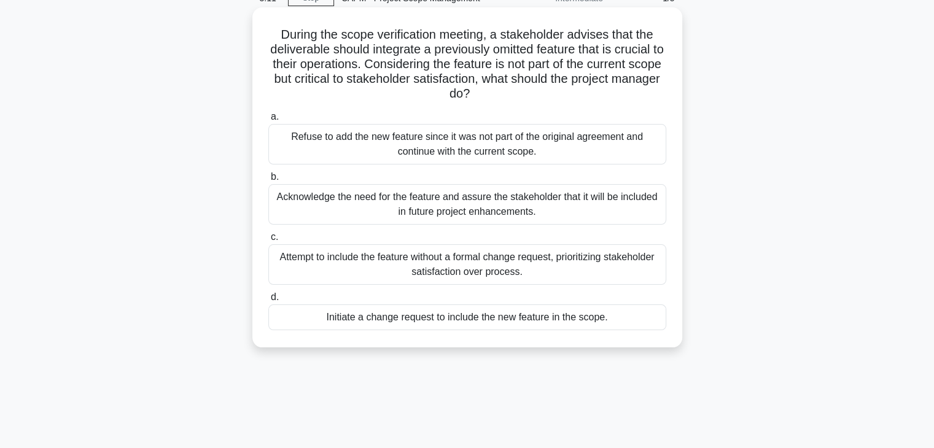
click at [437, 268] on div "Attempt to include the feature without a formal change request, prioritizing st…" at bounding box center [467, 264] width 398 height 41
click at [268, 241] on input "c. Attempt to include the feature without a formal change request, prioritizing…" at bounding box center [268, 237] width 0 height 8
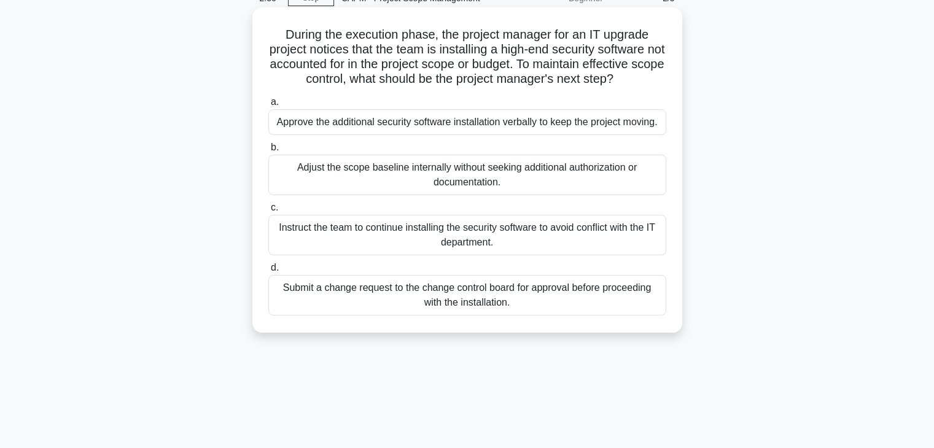
click at [403, 309] on div "Submit a change request to the change control board for approval before proceed…" at bounding box center [467, 295] width 398 height 41
click at [268, 272] on input "d. Submit a change request to the change control board for approval before proc…" at bounding box center [268, 268] width 0 height 8
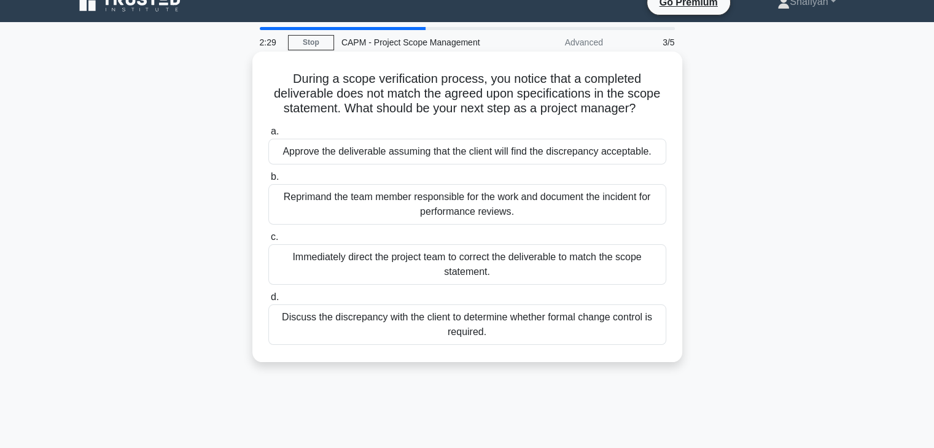
scroll to position [0, 0]
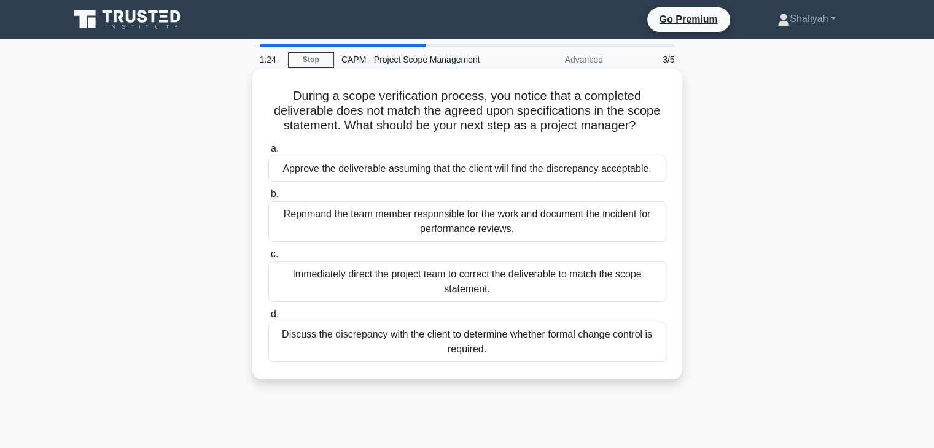
click at [391, 348] on div "Discuss the discrepancy with the client to determine whether formal change cont…" at bounding box center [467, 342] width 398 height 41
click at [268, 319] on input "d. Discuss the discrepancy with the client to determine whether formal change c…" at bounding box center [268, 315] width 0 height 8
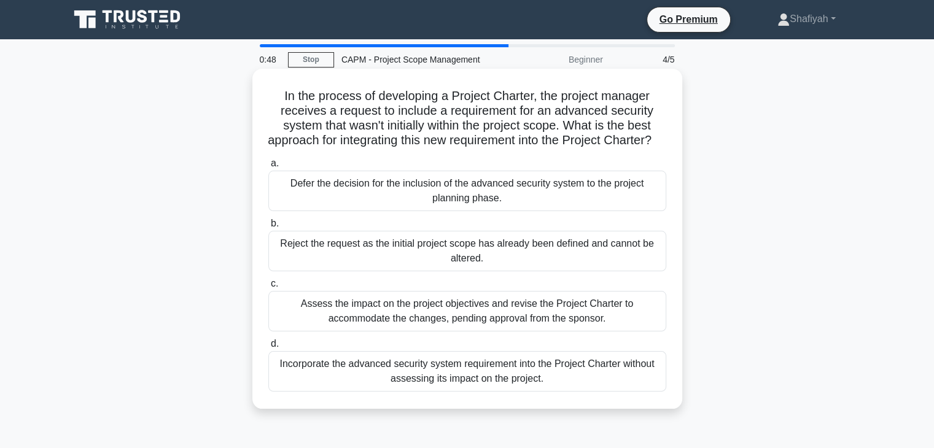
click at [418, 324] on div "Assess the impact on the project objectives and revise the Project Charter to a…" at bounding box center [467, 311] width 398 height 41
click at [268, 288] on input "c. Assess the impact on the project objectives and revise the Project Charter t…" at bounding box center [268, 284] width 0 height 8
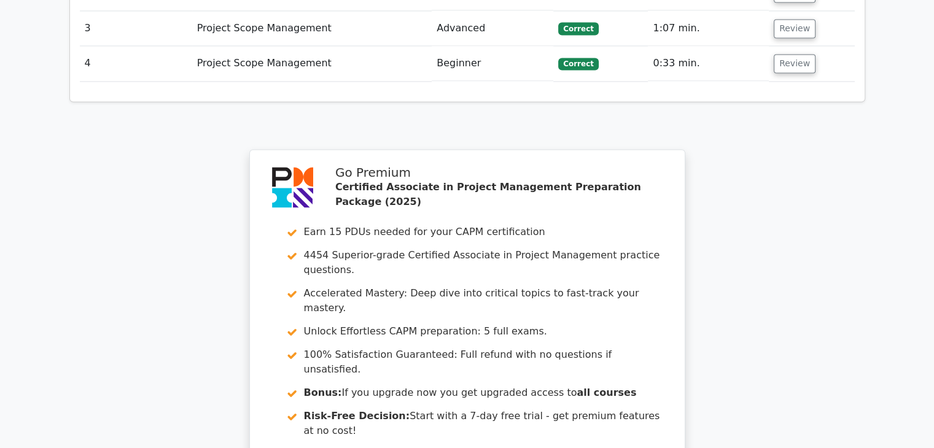
scroll to position [1938, 0]
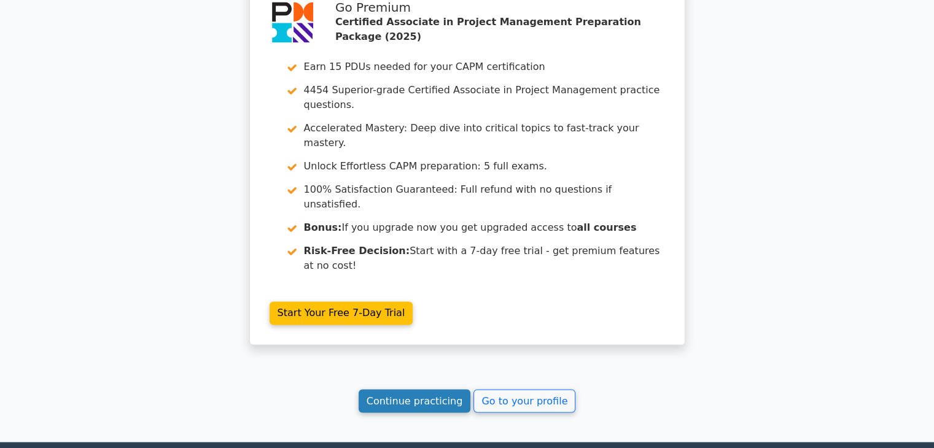
click at [431, 389] on link "Continue practicing" at bounding box center [415, 400] width 112 height 23
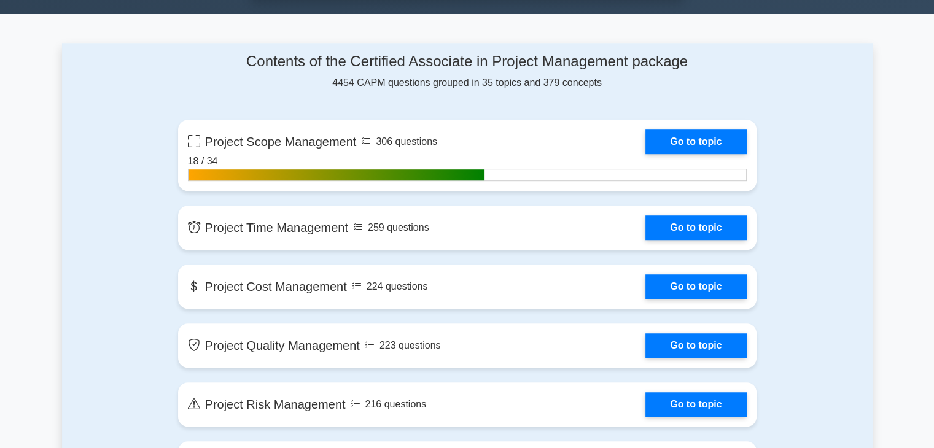
scroll to position [798, 0]
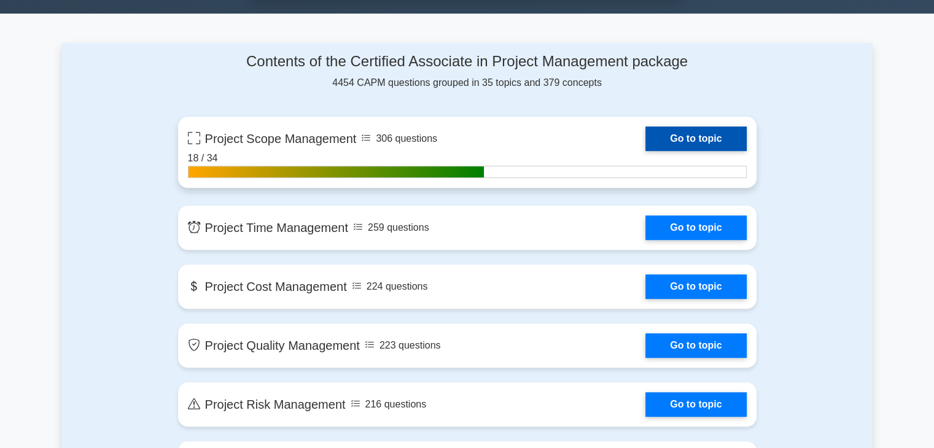
click at [647, 138] on link "Go to topic" at bounding box center [695, 139] width 101 height 25
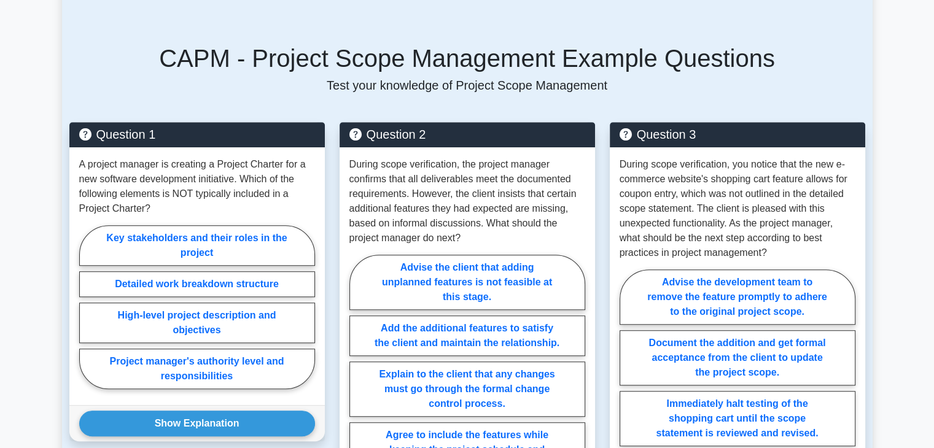
scroll to position [798, 0]
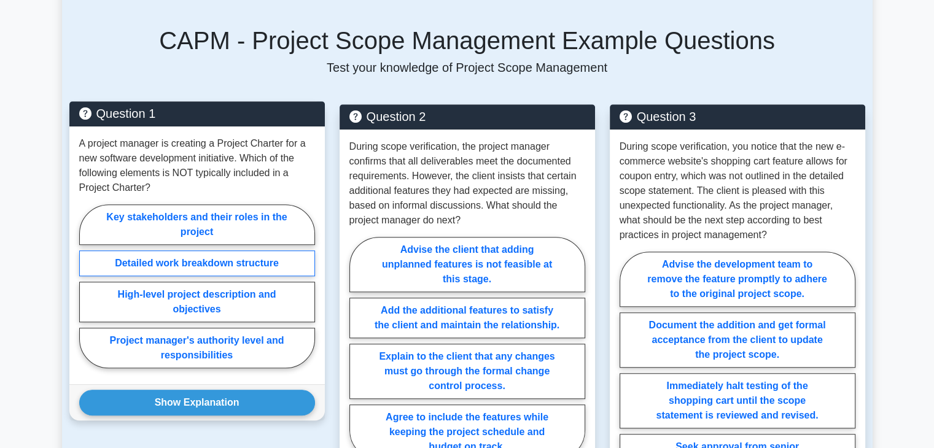
click at [241, 268] on label "Detailed work breakdown structure" at bounding box center [197, 264] width 236 height 26
click at [87, 286] on input "Detailed work breakdown structure" at bounding box center [83, 290] width 8 height 8
radio input "true"
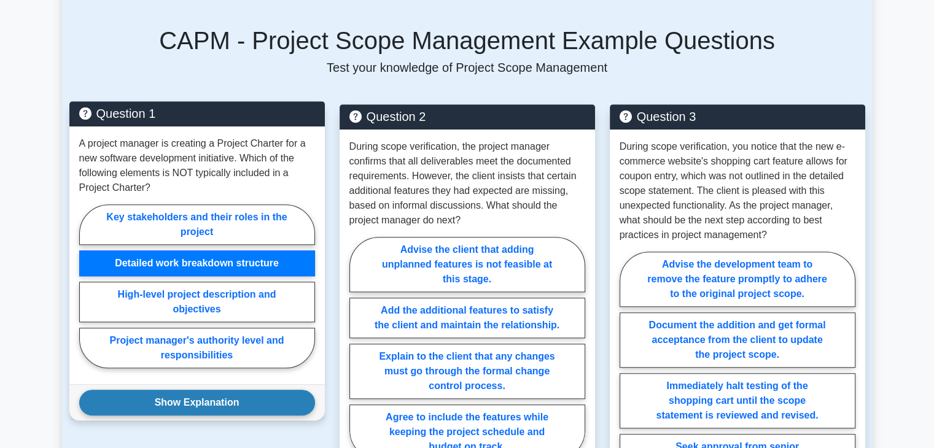
click at [243, 401] on button "Show Explanation" at bounding box center [197, 403] width 236 height 26
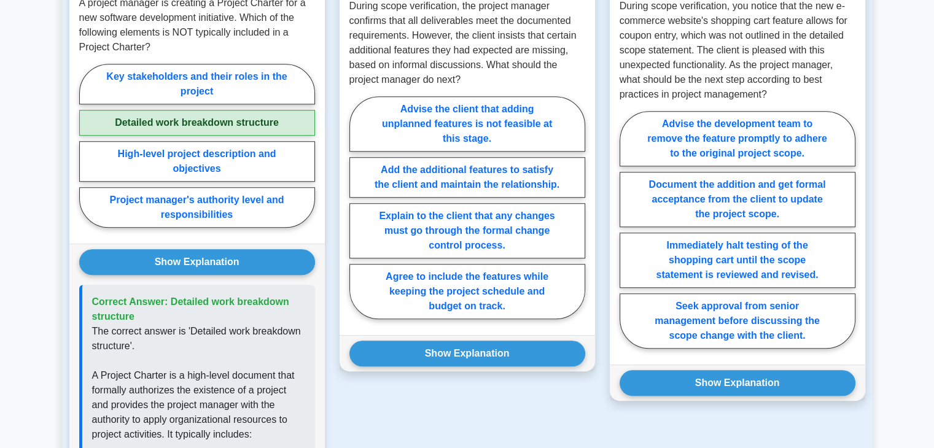
scroll to position [921, 0]
